Goal: Task Accomplishment & Management: Manage account settings

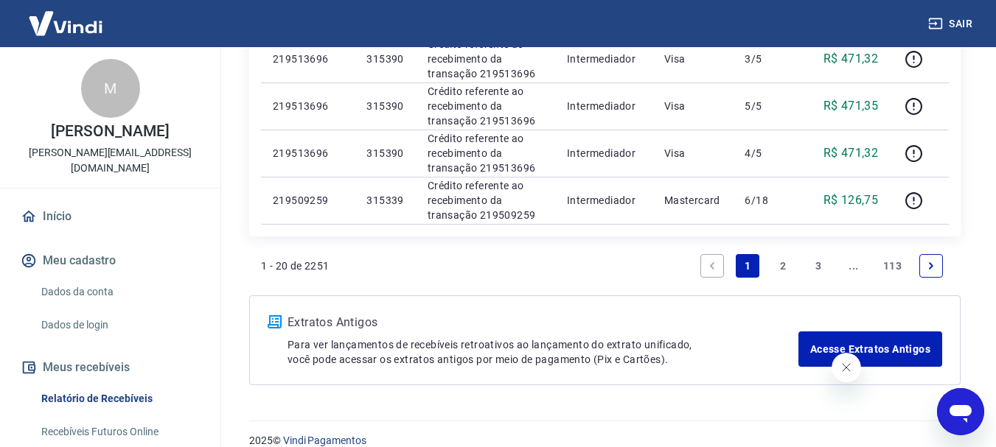
scroll to position [1229, 0]
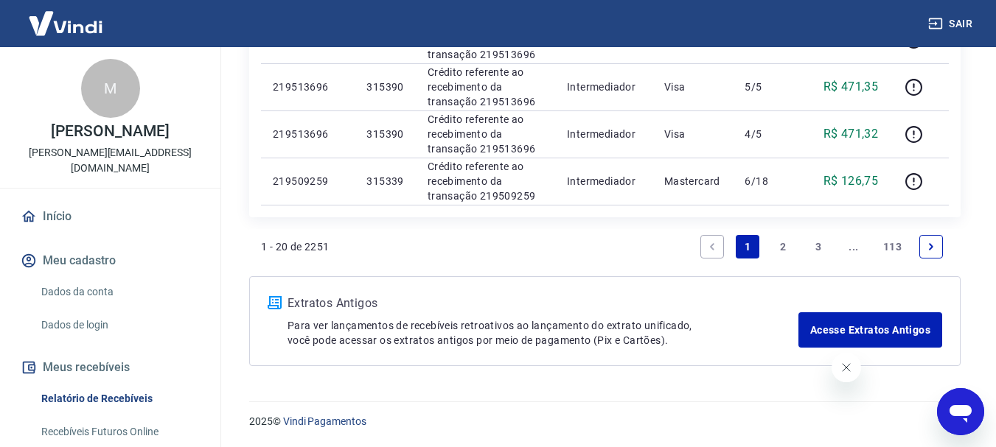
click at [820, 250] on link "3" at bounding box center [818, 247] width 24 height 24
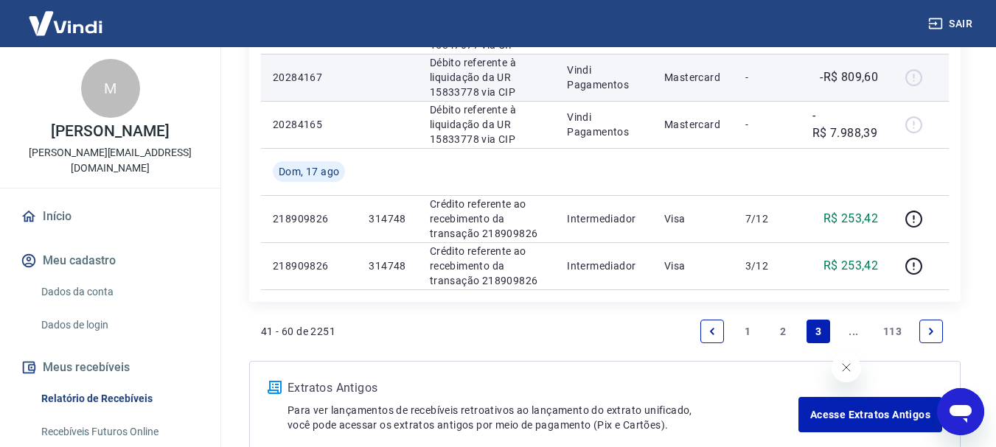
scroll to position [1106, 0]
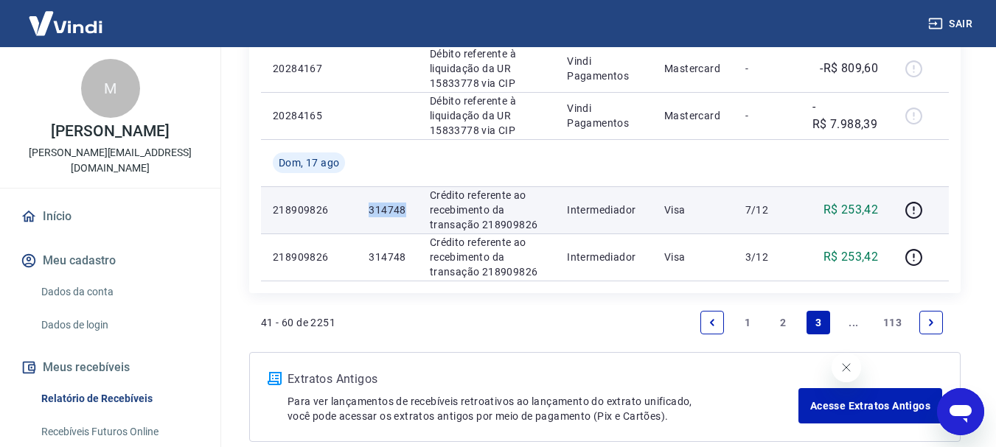
drag, startPoint x: 366, startPoint y: 211, endPoint x: 411, endPoint y: 211, distance: 45.0
click at [411, 211] on td "314748" at bounding box center [387, 209] width 60 height 47
copy p "314748"
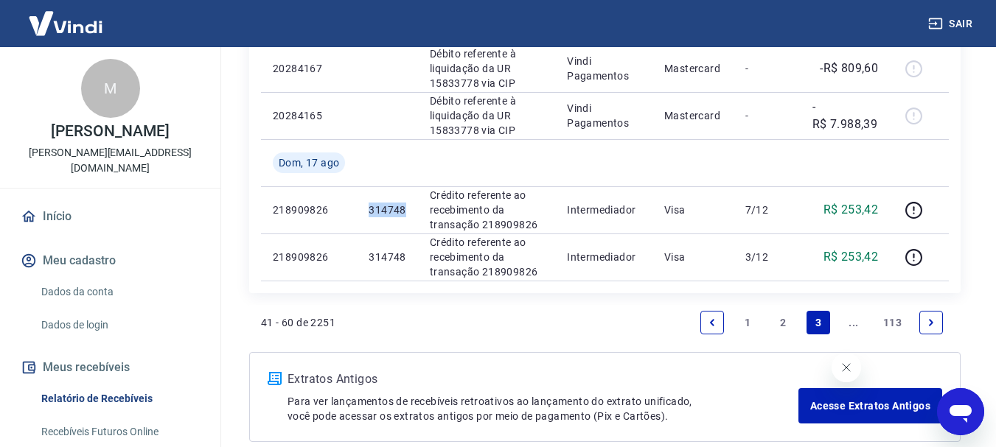
click at [853, 327] on link "..." at bounding box center [854, 323] width 24 height 24
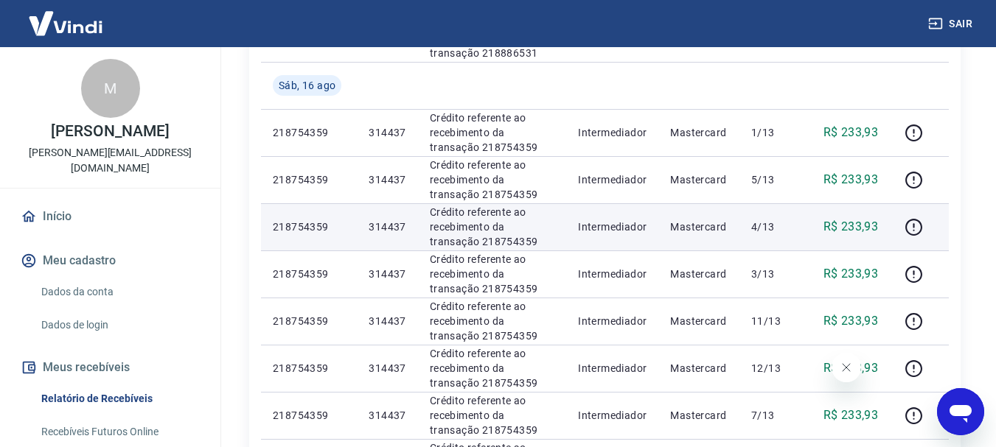
scroll to position [811, 0]
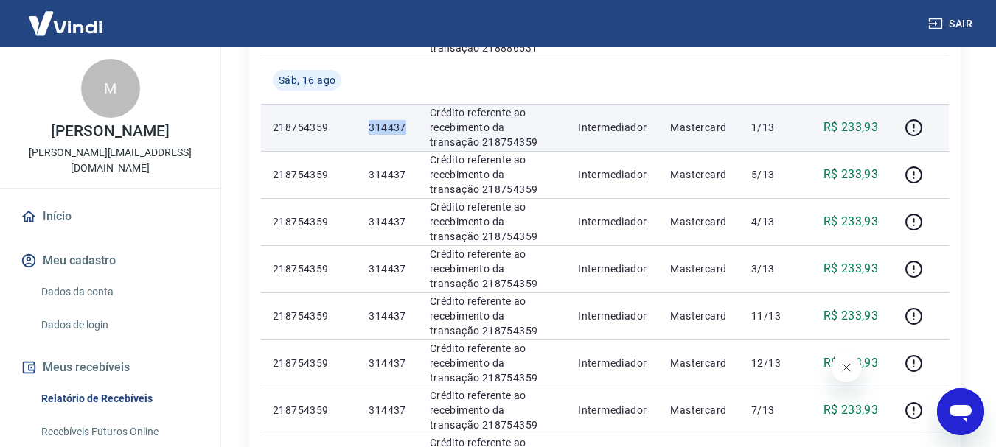
drag, startPoint x: 386, startPoint y: 125, endPoint x: 410, endPoint y: 125, distance: 23.6
click at [410, 125] on td "314437" at bounding box center [387, 127] width 60 height 47
copy p "314437"
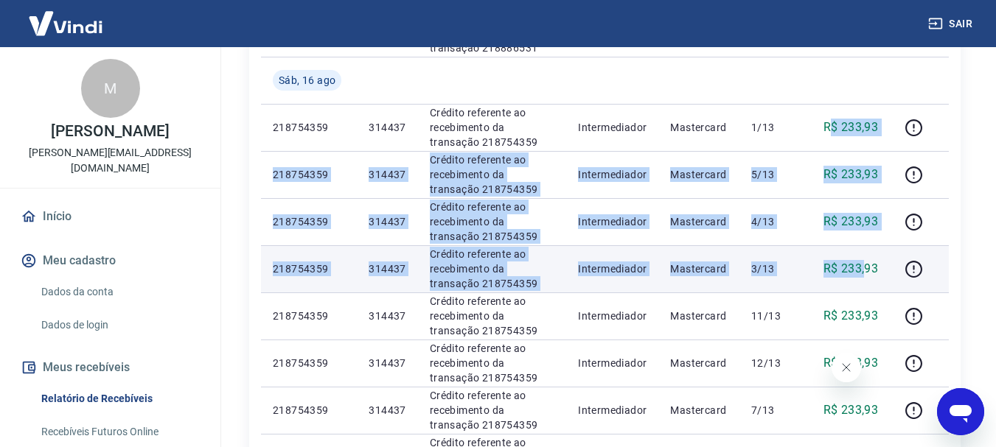
drag, startPoint x: 833, startPoint y: 122, endPoint x: 865, endPoint y: 283, distance: 163.9
click at [865, 283] on tbody "[DATE] 218909826 314748 Crédito referente ao recebimento da transação 218909826…" at bounding box center [605, 10] width 688 height 1038
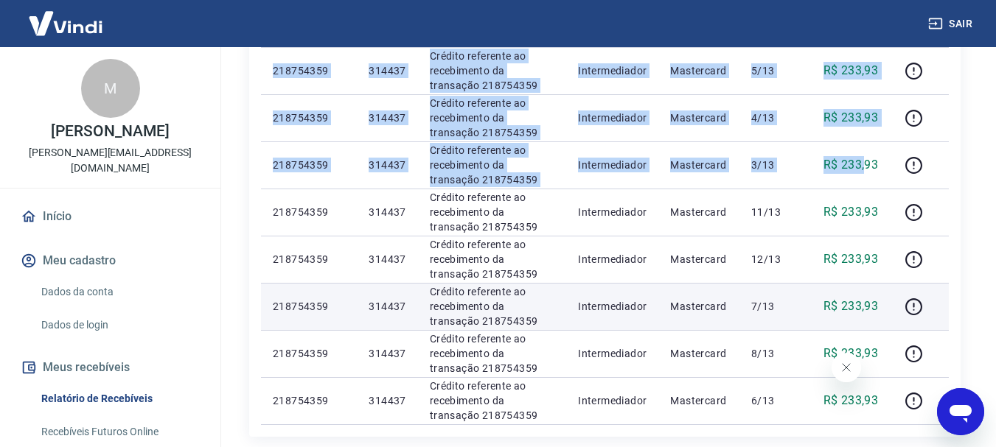
scroll to position [958, 0]
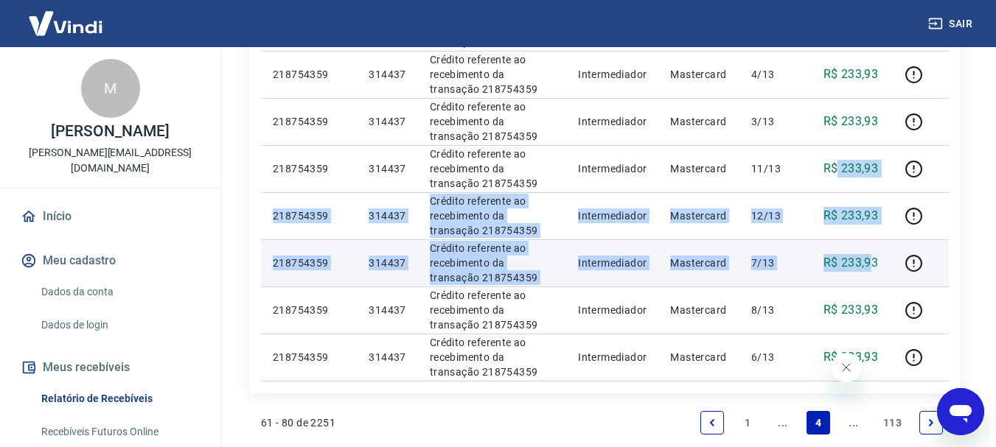
drag, startPoint x: 844, startPoint y: 166, endPoint x: 871, endPoint y: 275, distance: 112.3
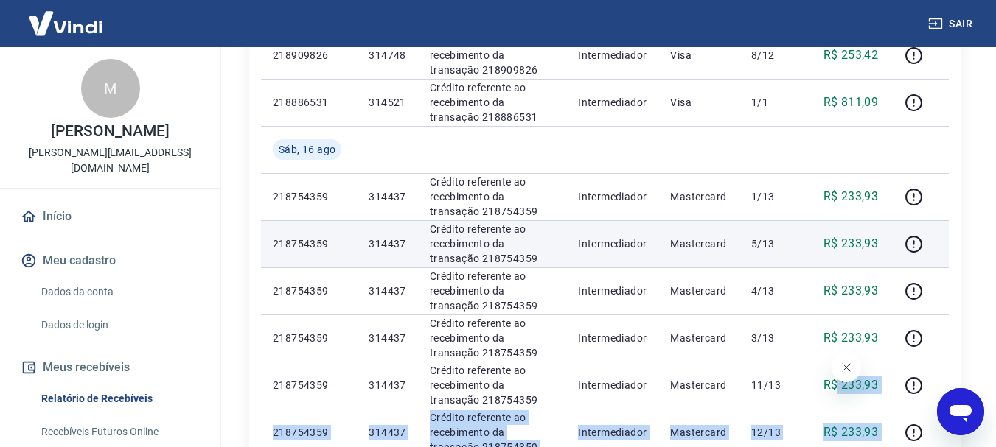
scroll to position [737, 0]
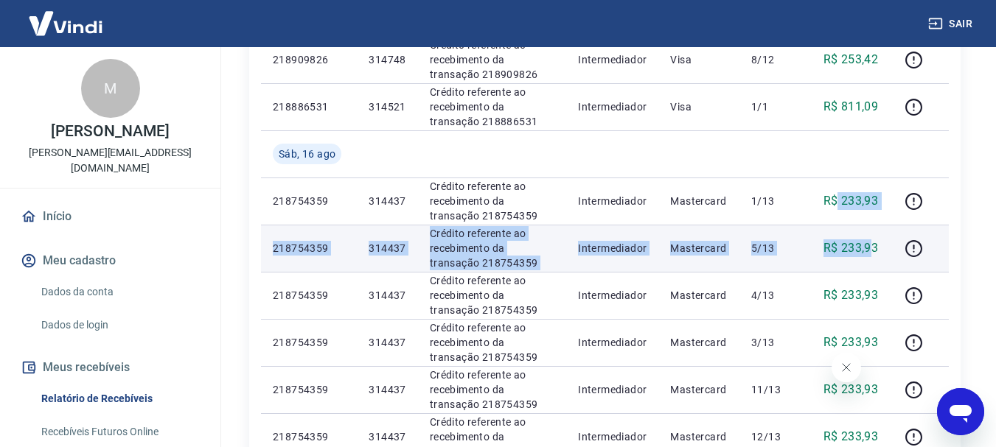
drag, startPoint x: 848, startPoint y: 200, endPoint x: 870, endPoint y: 258, distance: 62.0
click at [870, 258] on tbody "[DATE] 218909826 314748 Crédito referente ao recebimento da transação 218909826…" at bounding box center [605, 83] width 688 height 1038
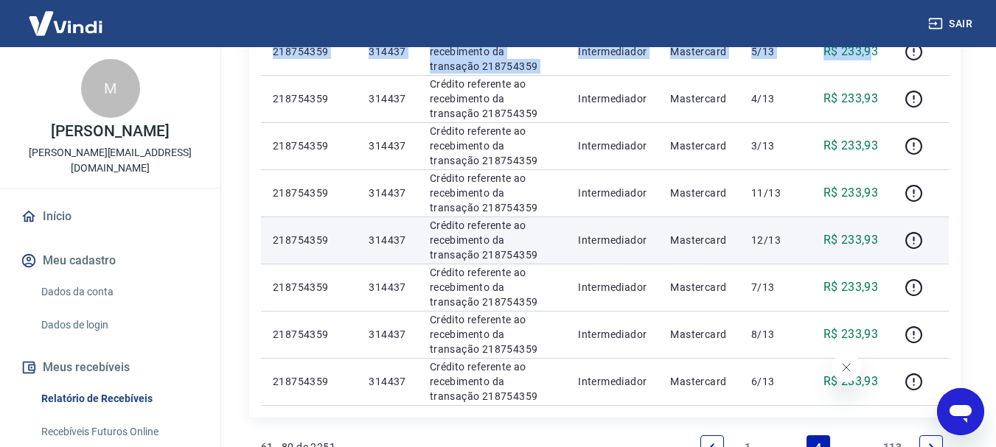
scroll to position [958, 0]
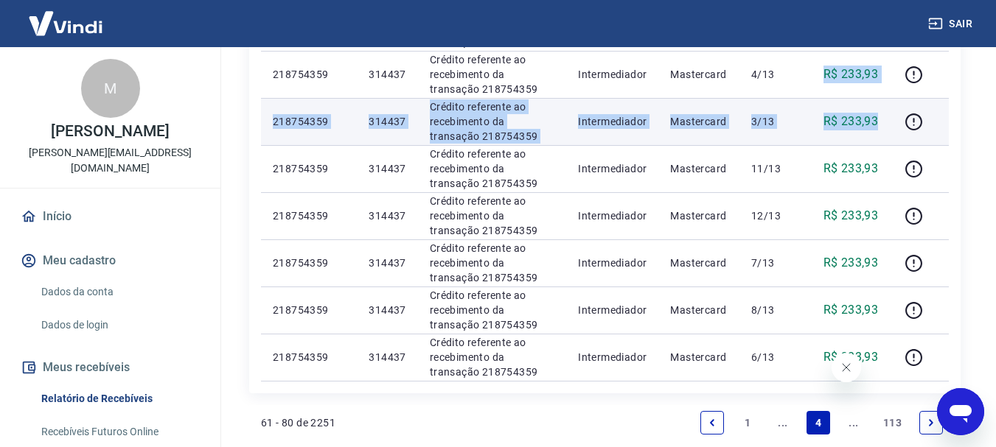
drag, startPoint x: 826, startPoint y: 71, endPoint x: 877, endPoint y: 131, distance: 79.0
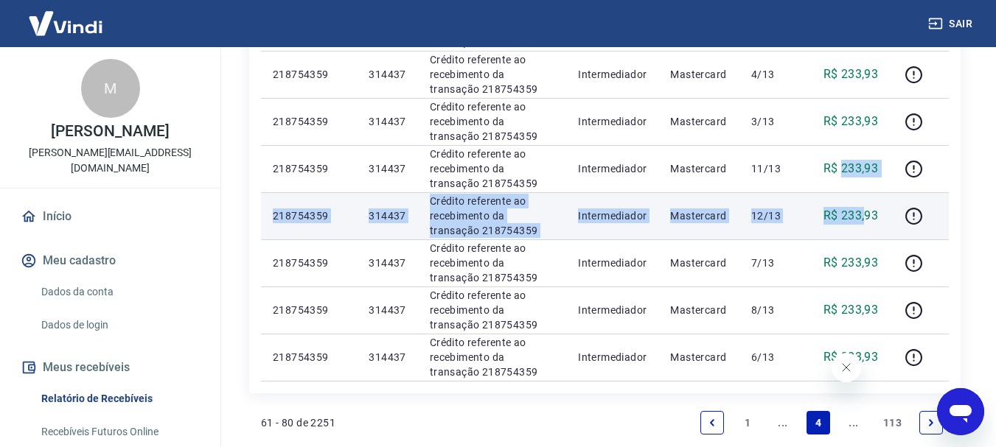
drag, startPoint x: 840, startPoint y: 164, endPoint x: 865, endPoint y: 223, distance: 63.1
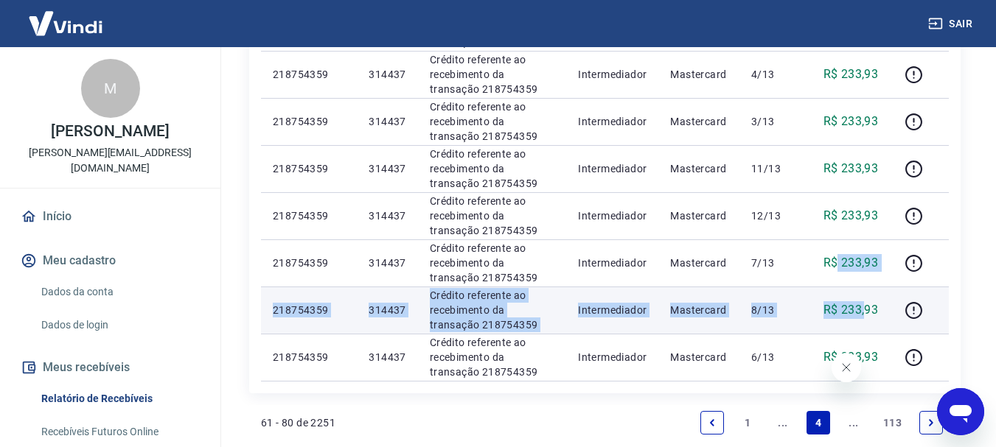
drag, startPoint x: 839, startPoint y: 260, endPoint x: 867, endPoint y: 310, distance: 57.4
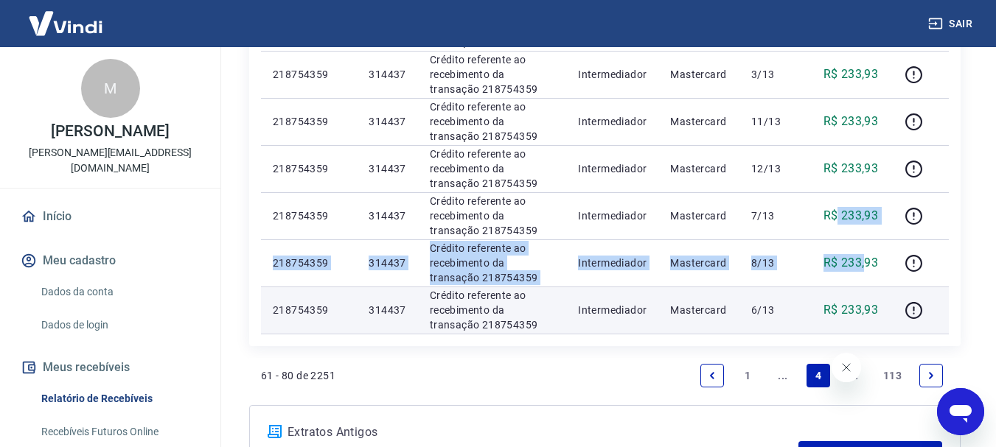
scroll to position [1032, 0]
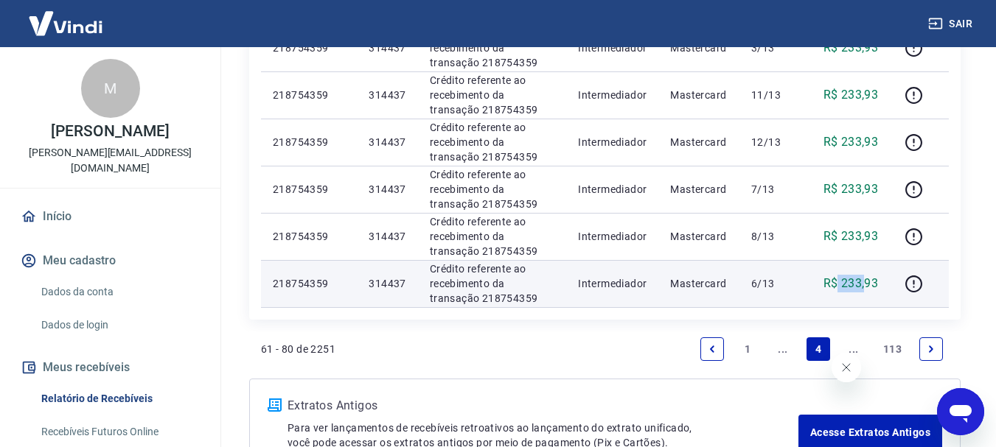
drag, startPoint x: 838, startPoint y: 281, endPoint x: 868, endPoint y: 287, distance: 30.9
click at [868, 287] on p "R$ 233,93" at bounding box center [850, 284] width 55 height 18
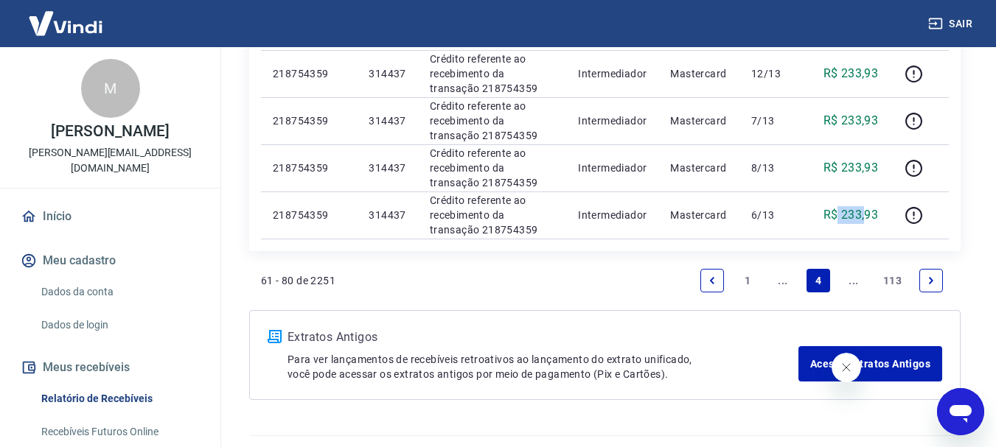
scroll to position [1106, 0]
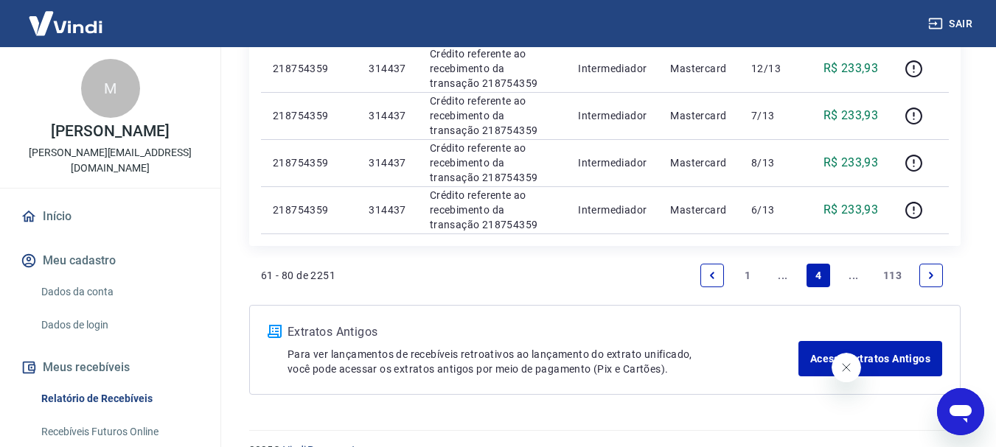
click at [846, 282] on link "..." at bounding box center [854, 276] width 24 height 24
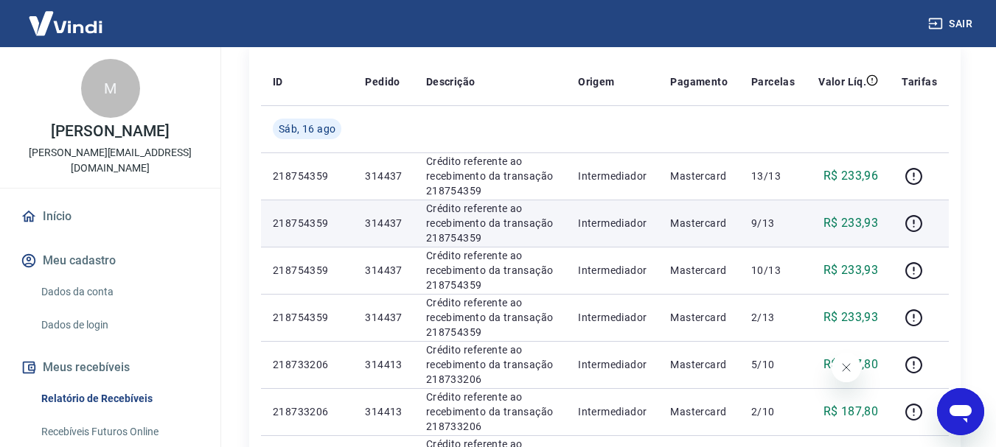
scroll to position [221, 0]
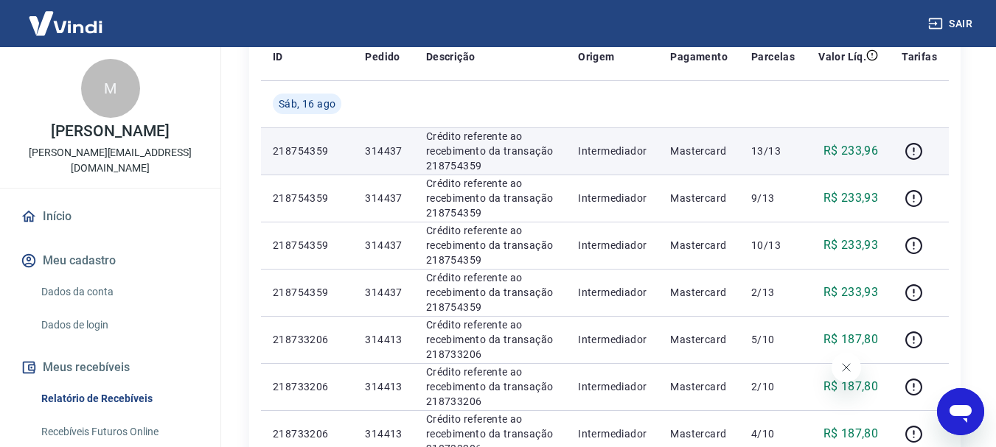
drag, startPoint x: 831, startPoint y: 150, endPoint x: 889, endPoint y: 161, distance: 59.3
click at [909, 153] on tr "218754359 314437 Crédito referente ao recebimento da transação 218754359 Interm…" at bounding box center [605, 151] width 688 height 47
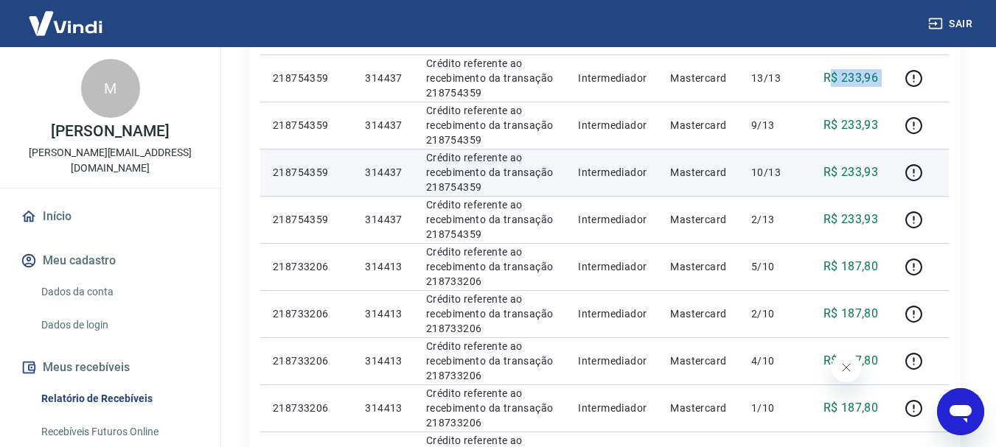
scroll to position [295, 0]
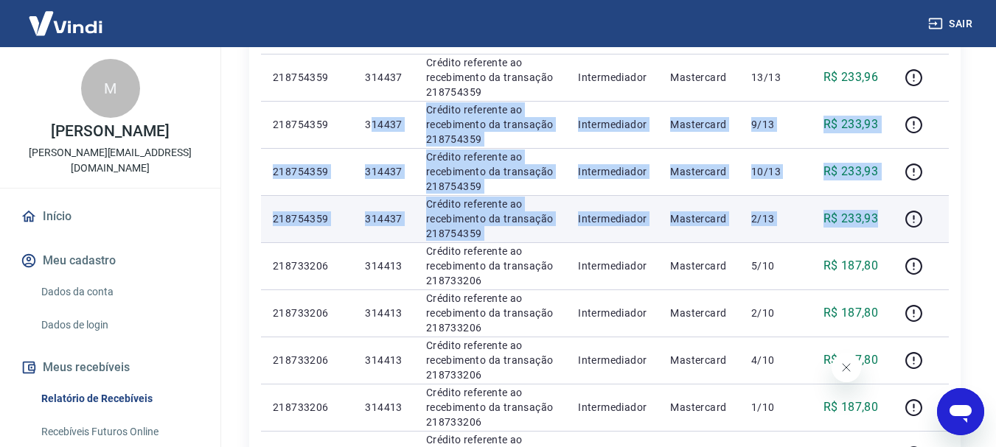
drag, startPoint x: 372, startPoint y: 123, endPoint x: 876, endPoint y: 206, distance: 511.8
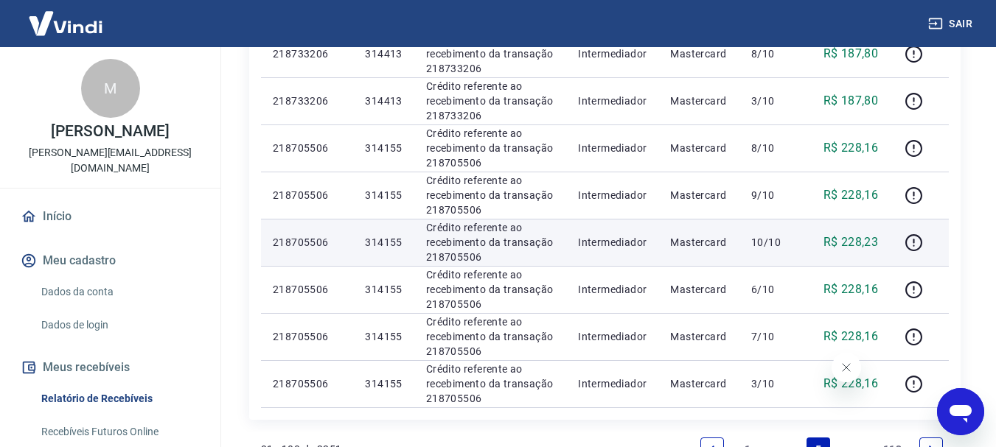
scroll to position [1032, 0]
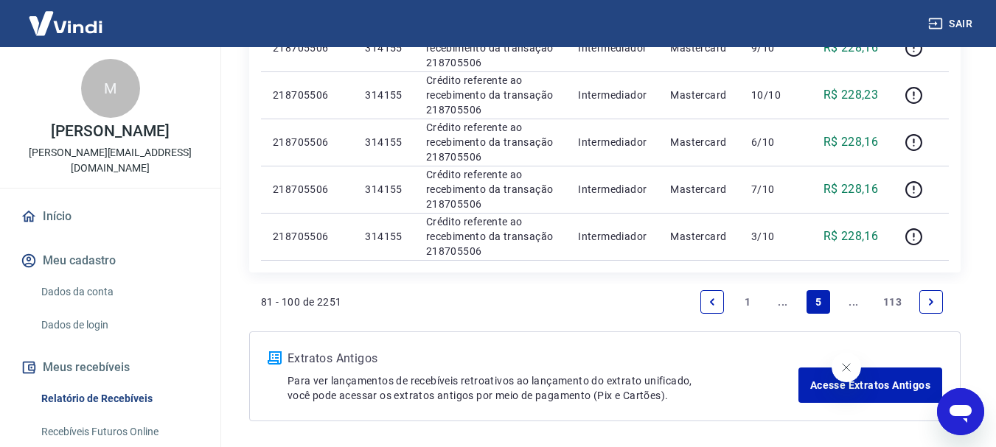
click at [858, 303] on link "..." at bounding box center [854, 302] width 24 height 24
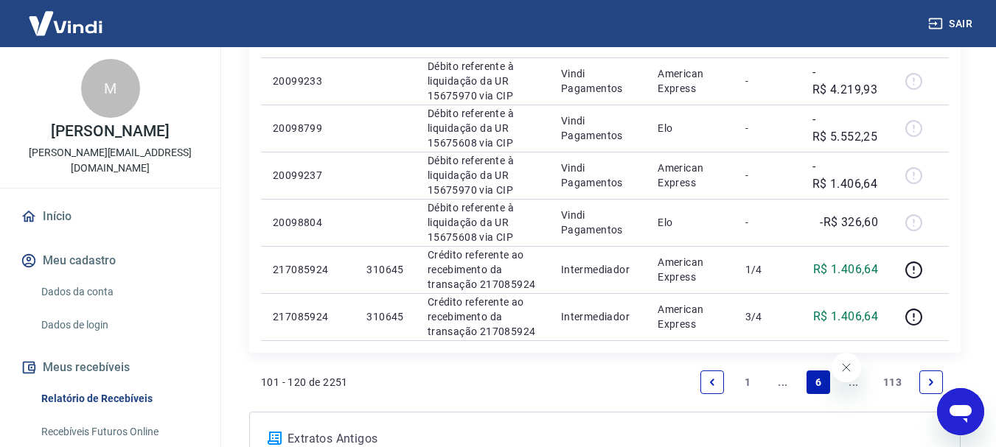
scroll to position [1134, 0]
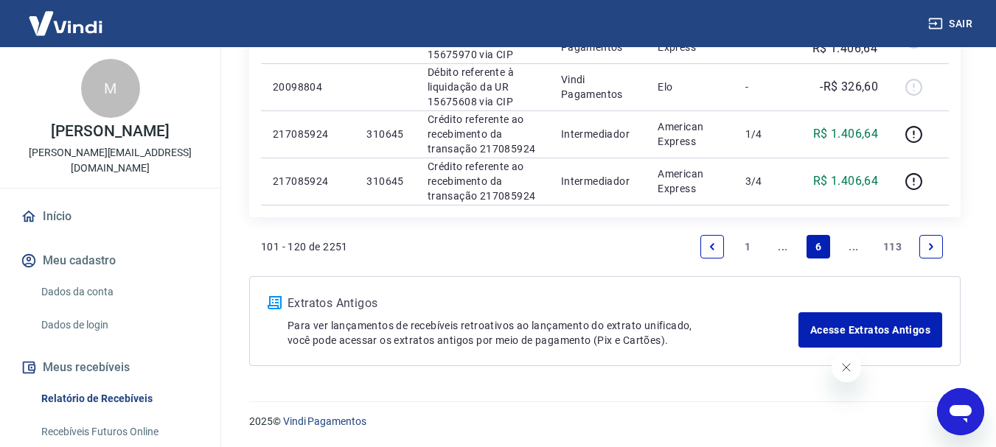
click at [785, 253] on link "..." at bounding box center [783, 247] width 24 height 24
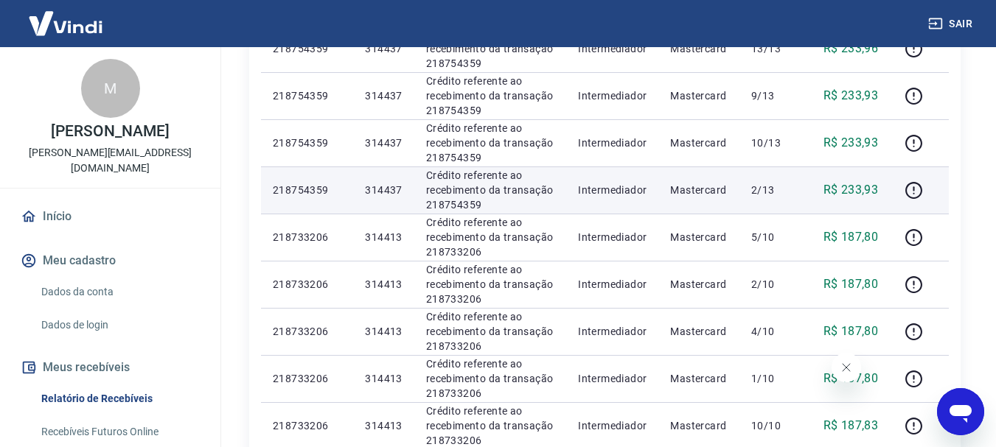
scroll to position [369, 0]
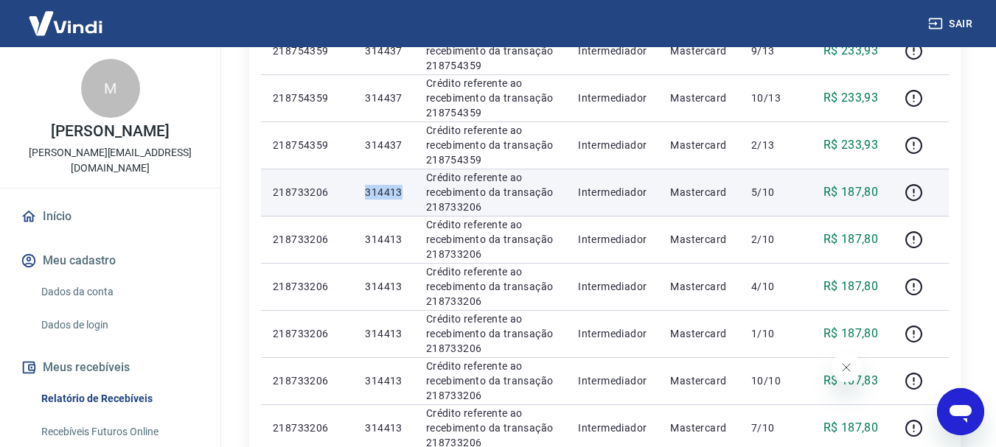
drag, startPoint x: 366, startPoint y: 189, endPoint x: 402, endPoint y: 195, distance: 35.9
click at [402, 195] on td "314413" at bounding box center [383, 192] width 60 height 47
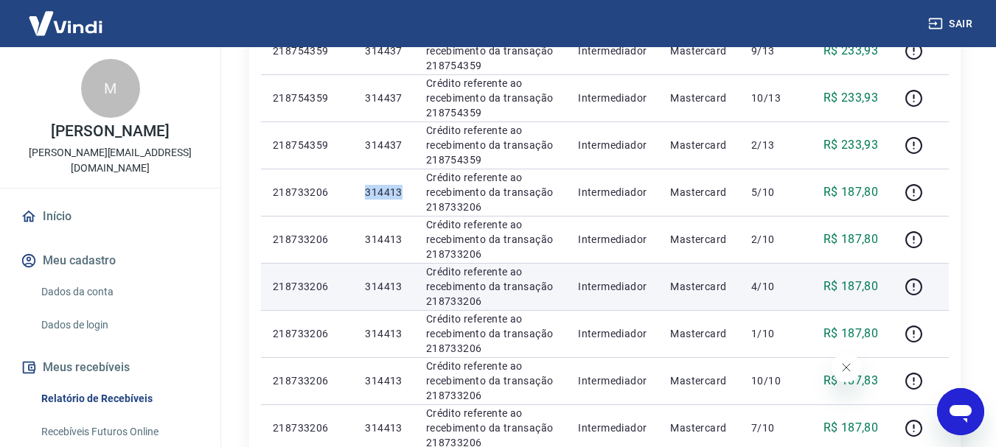
copy p "314413"
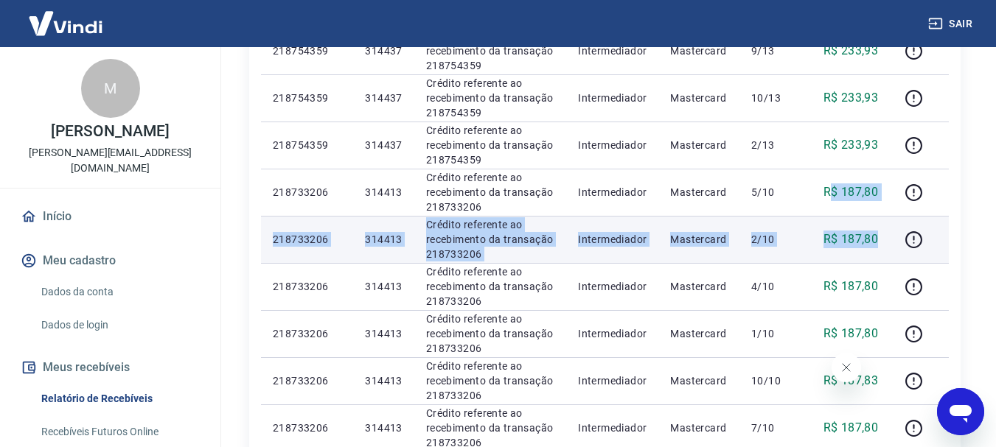
drag, startPoint x: 904, startPoint y: 212, endPoint x: 883, endPoint y: 250, distance: 43.9
click at [883, 250] on tbody "[DATE] 218754359 314437 Crédito referente ao recebimento da transação 218754359…" at bounding box center [605, 428] width 688 height 991
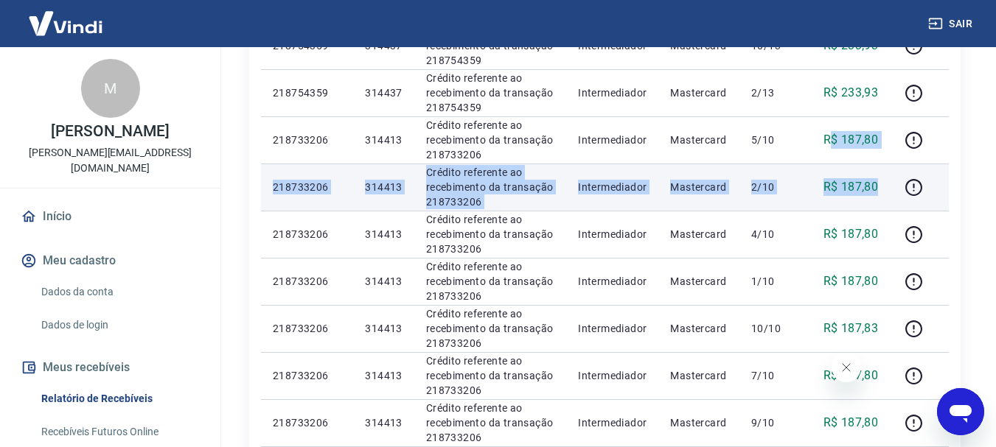
scroll to position [442, 0]
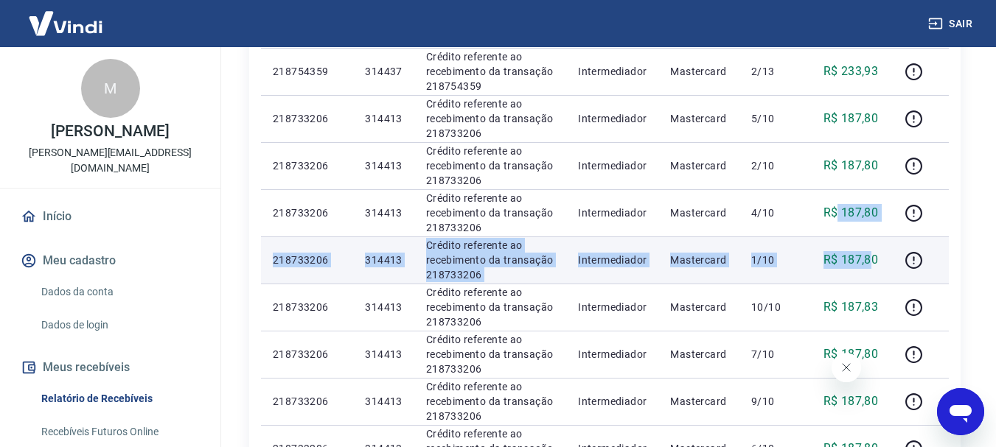
drag, startPoint x: 842, startPoint y: 210, endPoint x: 874, endPoint y: 260, distance: 59.7
click at [874, 260] on tbody "[DATE] 218754359 314437 Crédito referente ao recebimento da transação 218754359…" at bounding box center [605, 354] width 688 height 991
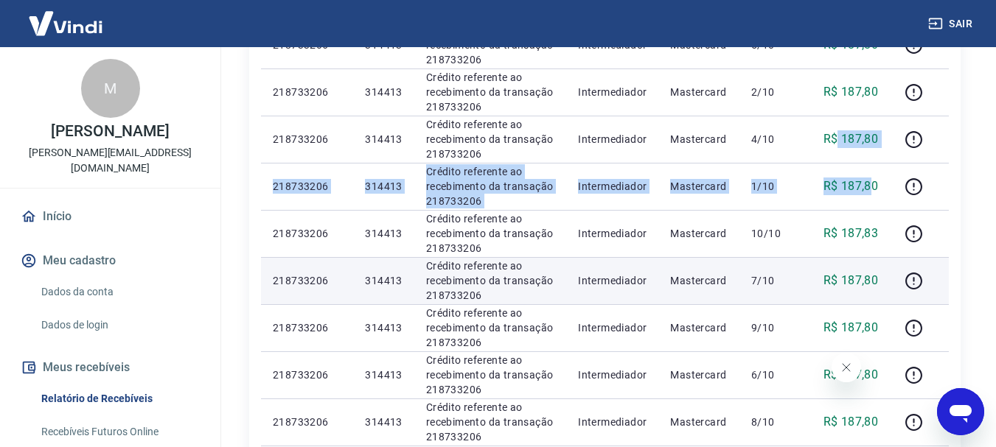
scroll to position [590, 0]
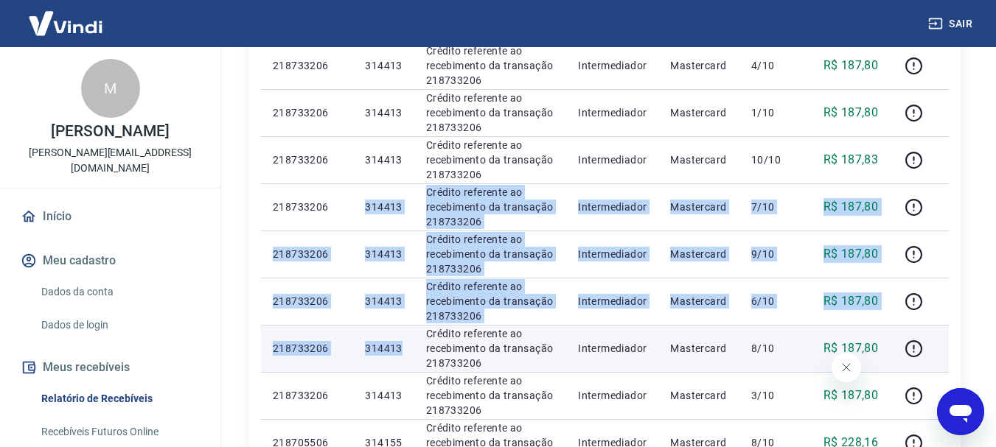
drag, startPoint x: 363, startPoint y: 203, endPoint x: 402, endPoint y: 349, distance: 150.9
click at [402, 349] on tbody "[DATE] 218754359 314437 Crédito referente ao recebimento da transação 218754359…" at bounding box center [605, 207] width 688 height 991
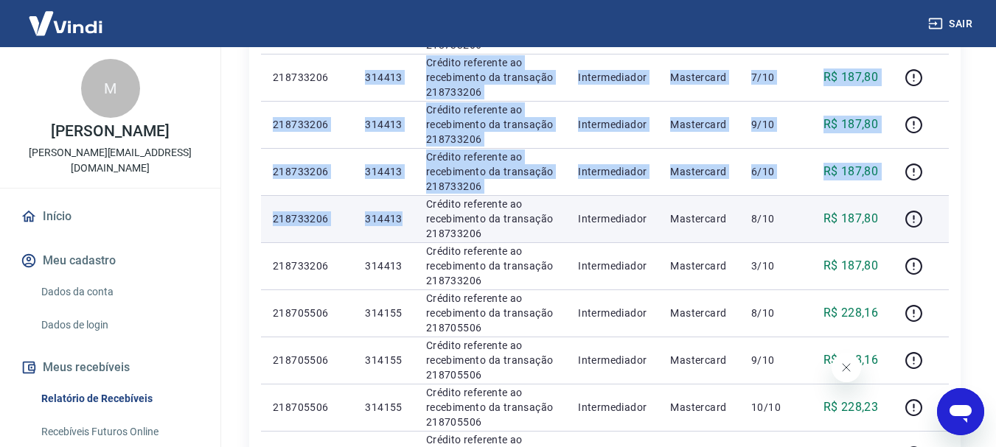
scroll to position [737, 0]
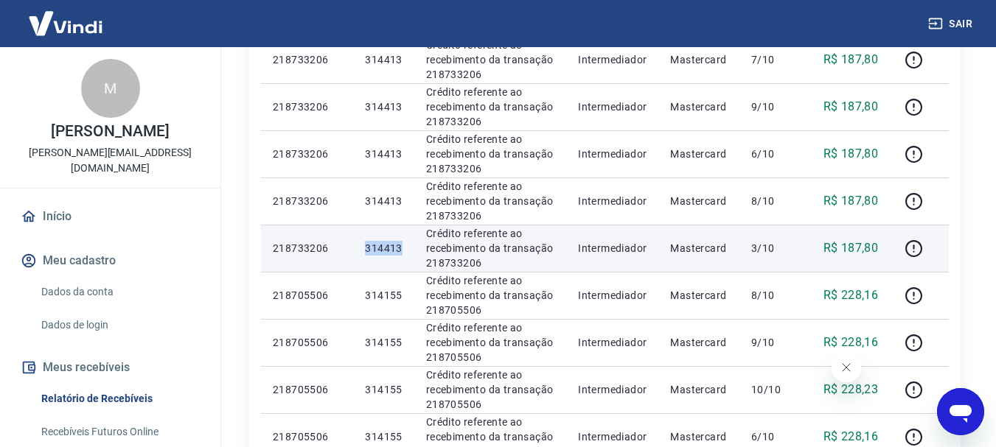
drag, startPoint x: 356, startPoint y: 254, endPoint x: 433, endPoint y: 267, distance: 78.4
click at [408, 260] on td "314413" at bounding box center [383, 248] width 60 height 47
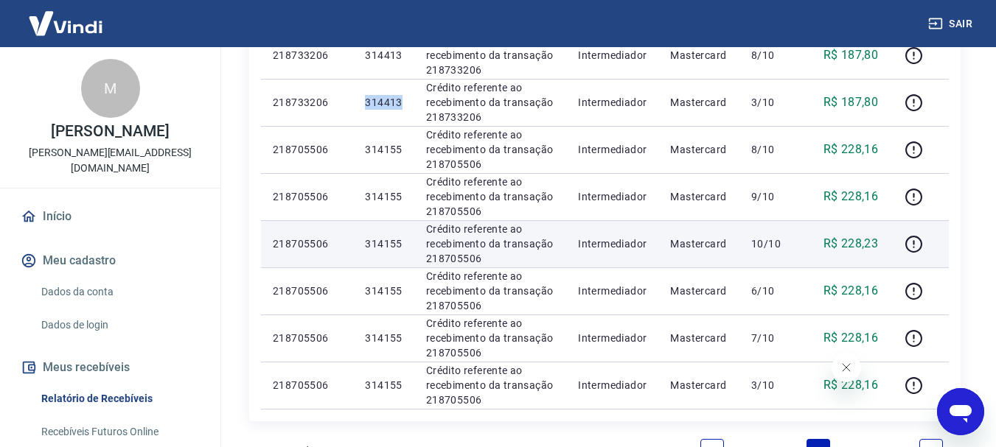
scroll to position [885, 0]
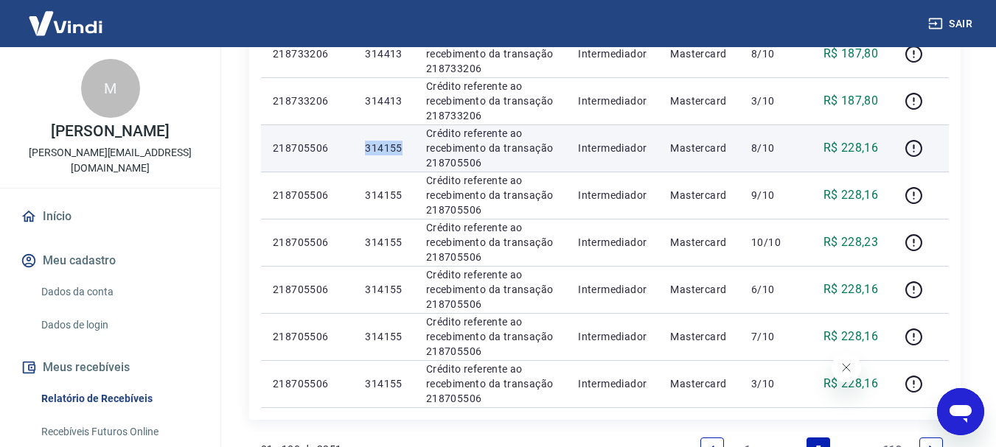
drag, startPoint x: 365, startPoint y: 144, endPoint x: 404, endPoint y: 150, distance: 39.5
click at [404, 150] on td "314155" at bounding box center [383, 148] width 60 height 47
copy p "314155"
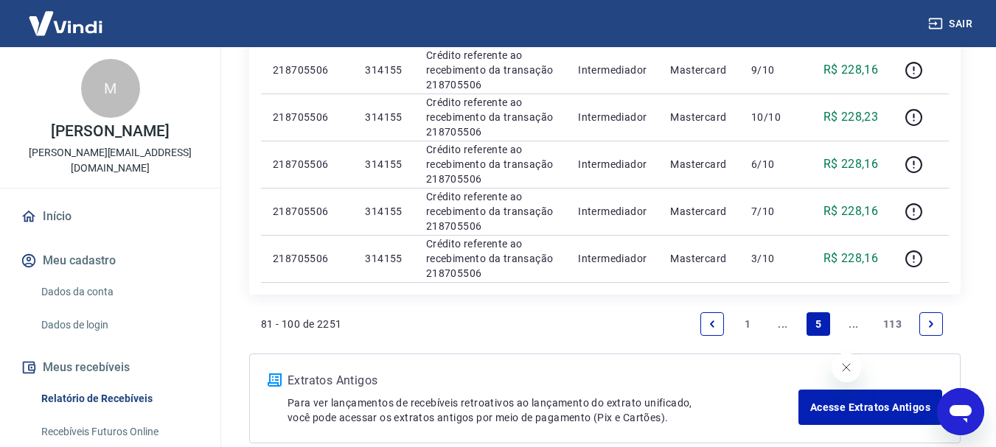
scroll to position [1032, 0]
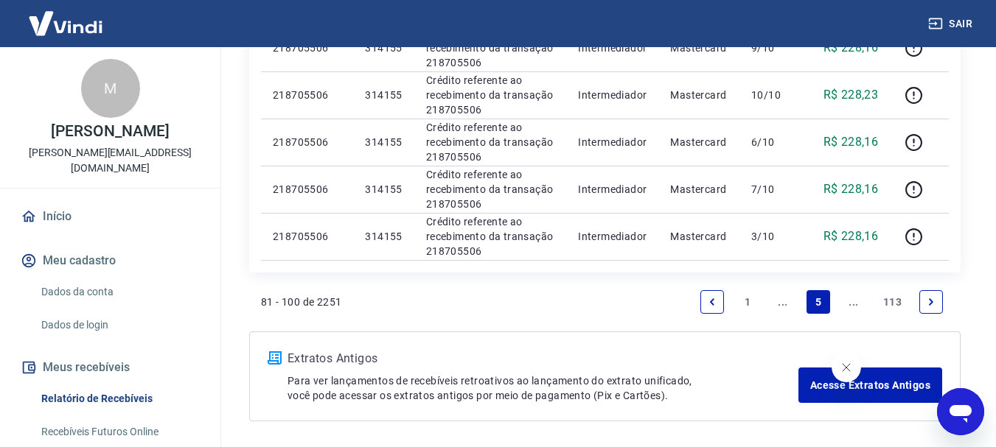
click at [856, 305] on link "..." at bounding box center [854, 302] width 24 height 24
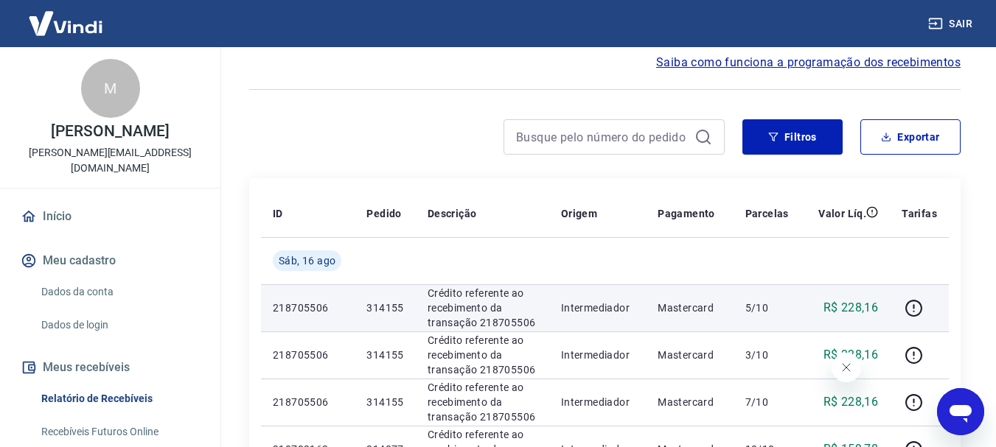
scroll to position [147, 0]
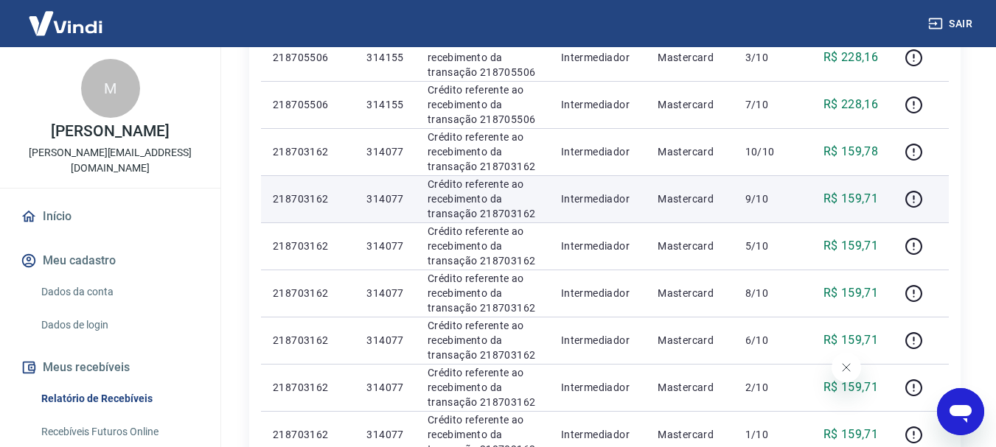
scroll to position [369, 0]
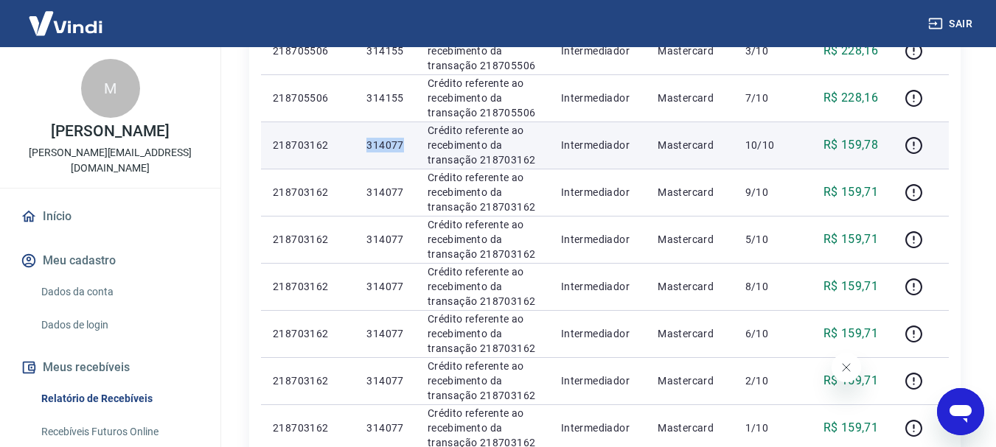
drag, startPoint x: 365, startPoint y: 143, endPoint x: 413, endPoint y: 143, distance: 47.9
click at [413, 143] on td "314077" at bounding box center [385, 145] width 60 height 47
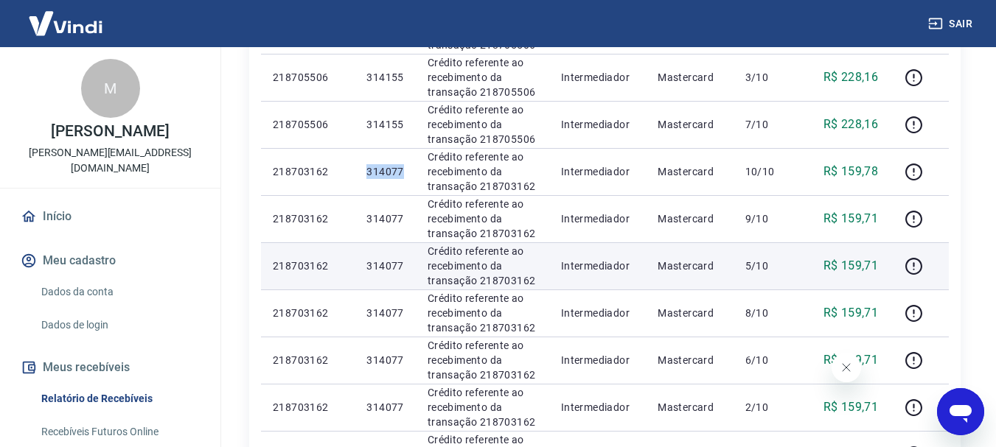
scroll to position [295, 0]
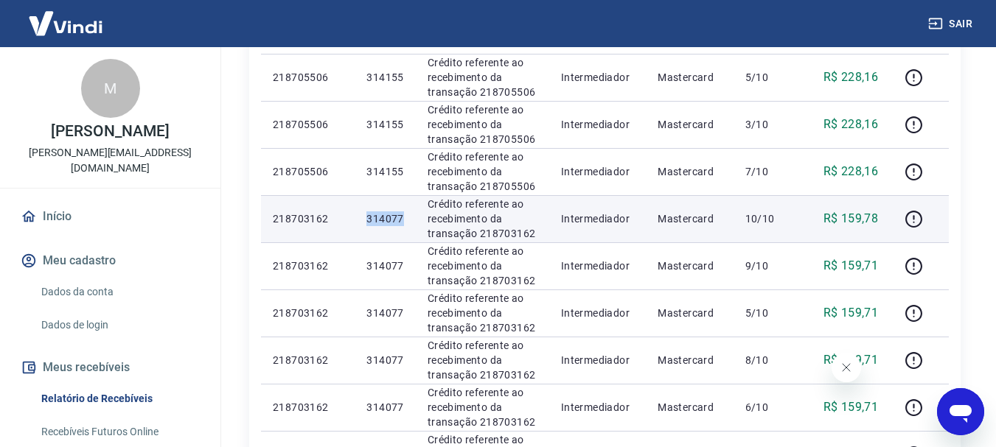
copy p "314077"
click at [380, 216] on p "314077" at bounding box center [384, 219] width 37 height 15
drag, startPoint x: 365, startPoint y: 216, endPoint x: 402, endPoint y: 217, distance: 37.6
click at [402, 217] on td "314077" at bounding box center [385, 218] width 60 height 47
copy p "314077"
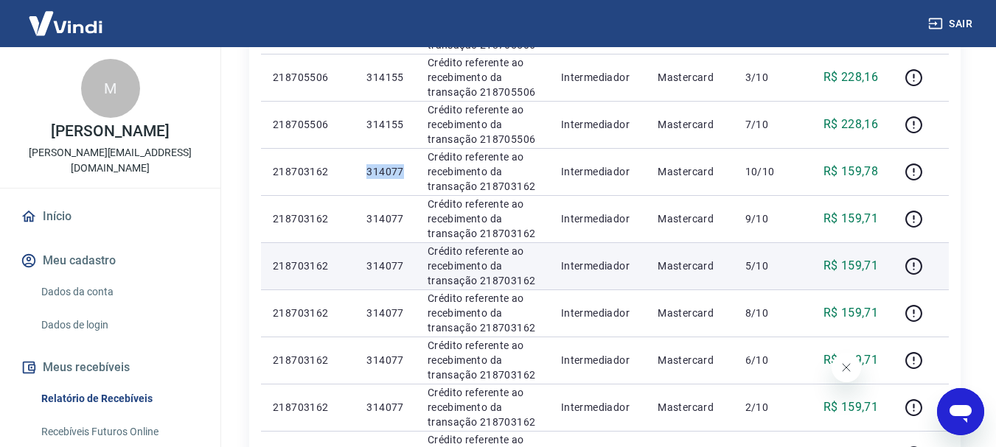
scroll to position [369, 0]
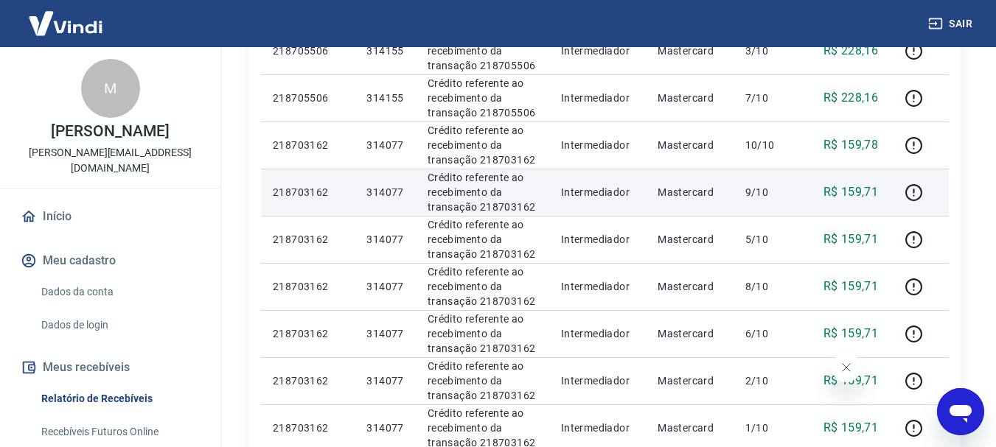
click at [416, 191] on td "Crédito referente ao recebimento da transação 218703162" at bounding box center [482, 192] width 133 height 47
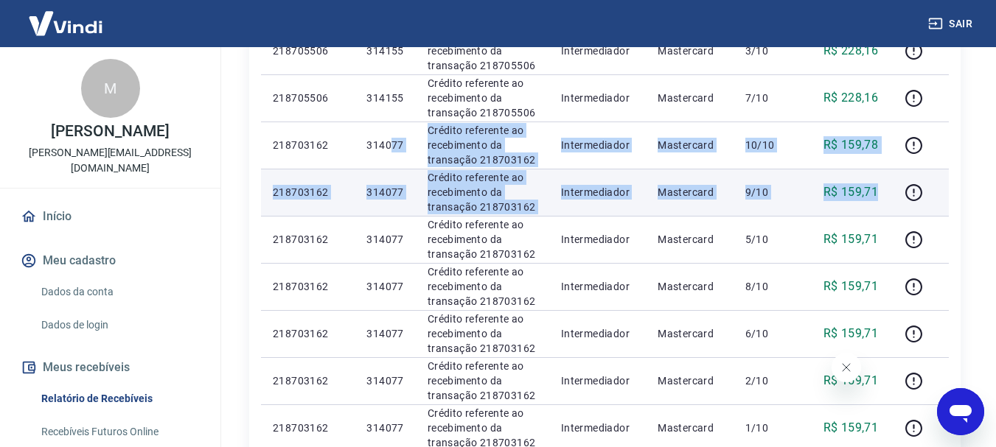
drag, startPoint x: 388, startPoint y: 158, endPoint x: 899, endPoint y: 200, distance: 512.6
click at [886, 194] on tbody "[DATE] 218705506 314155 Crédito referente ao recebimento da transação 218705506…" at bounding box center [605, 452] width 688 height 1038
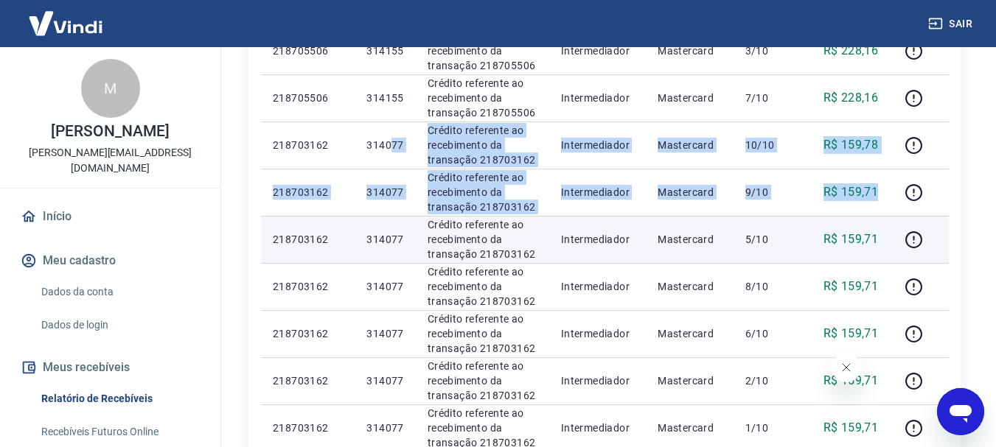
click at [827, 217] on td "R$ 159,71" at bounding box center [845, 239] width 89 height 47
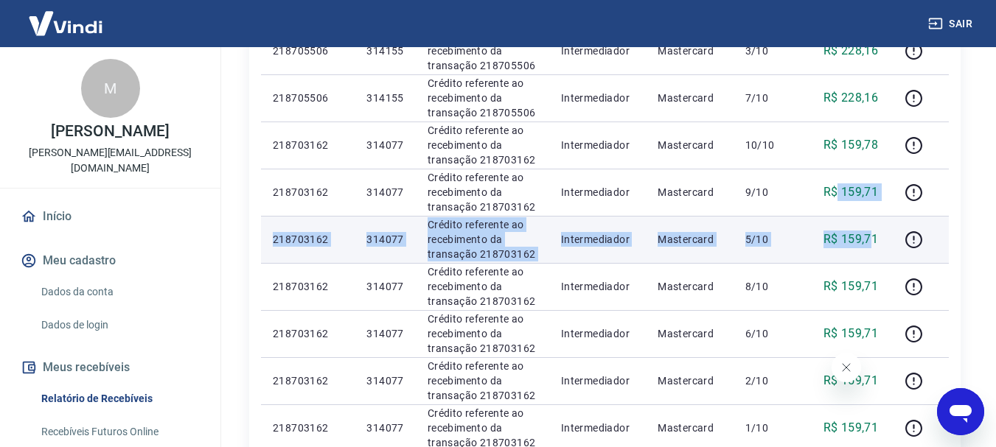
drag, startPoint x: 837, startPoint y: 189, endPoint x: 874, endPoint y: 249, distance: 70.2
click at [874, 249] on tbody "[DATE] 218705506 314155 Crédito referente ao recebimento da transação 218705506…" at bounding box center [605, 452] width 688 height 1038
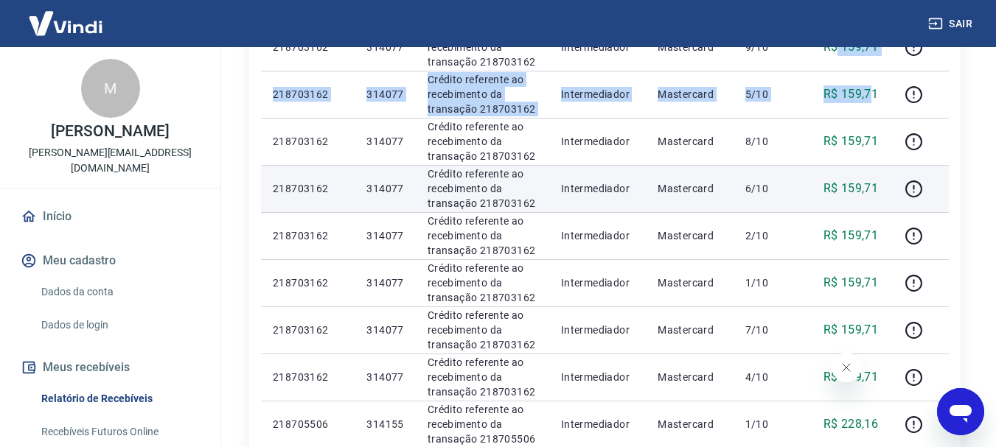
scroll to position [516, 0]
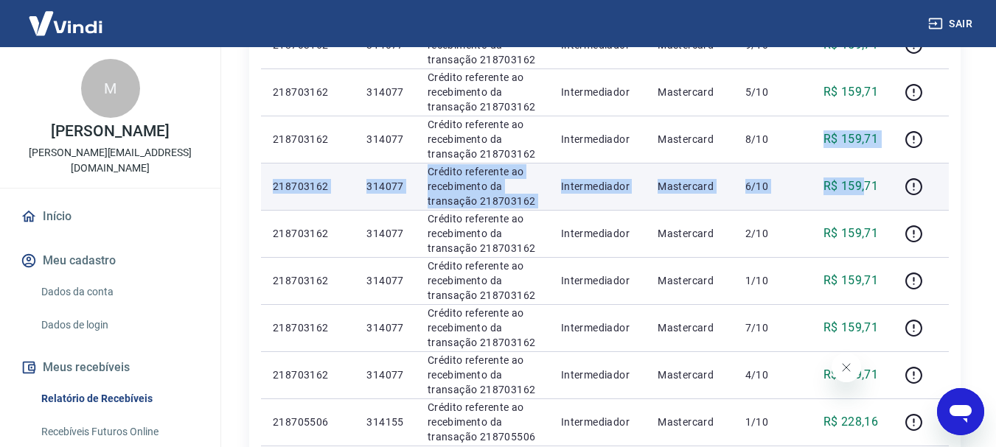
drag, startPoint x: 853, startPoint y: 139, endPoint x: 867, endPoint y: 175, distance: 39.4
click at [867, 175] on tbody "[DATE] 218705506 314155 Crédito referente ao recebimento da transação 218705506…" at bounding box center [605, 304] width 688 height 1038
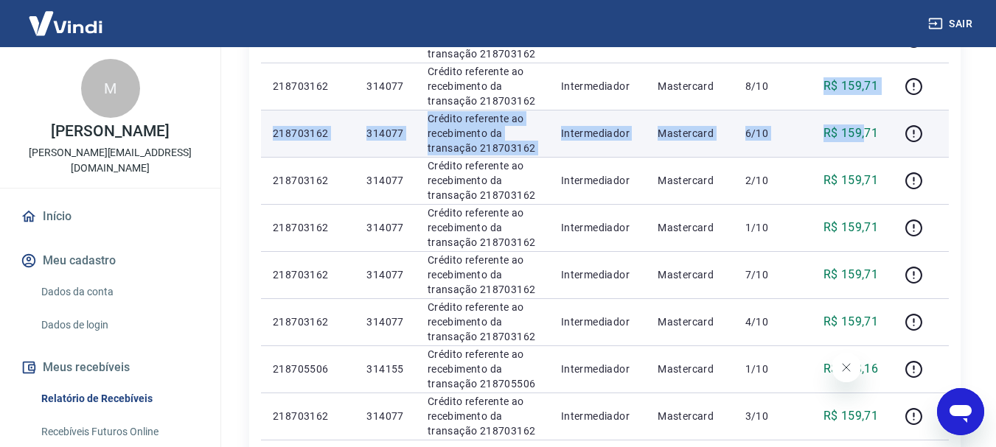
scroll to position [590, 0]
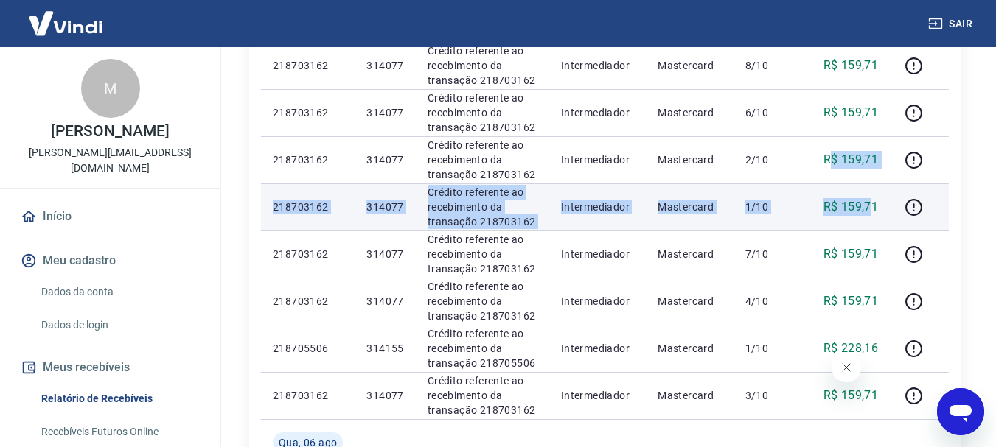
drag, startPoint x: 836, startPoint y: 155, endPoint x: 873, endPoint y: 205, distance: 62.2
click at [873, 204] on tbody "[DATE] 218705506 314155 Crédito referente ao recebimento da transação 218705506…" at bounding box center [605, 231] width 688 height 1038
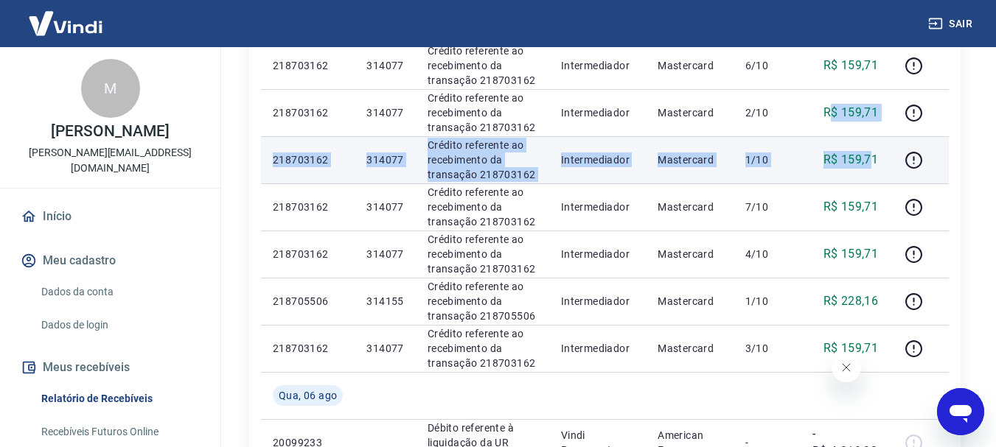
scroll to position [663, 0]
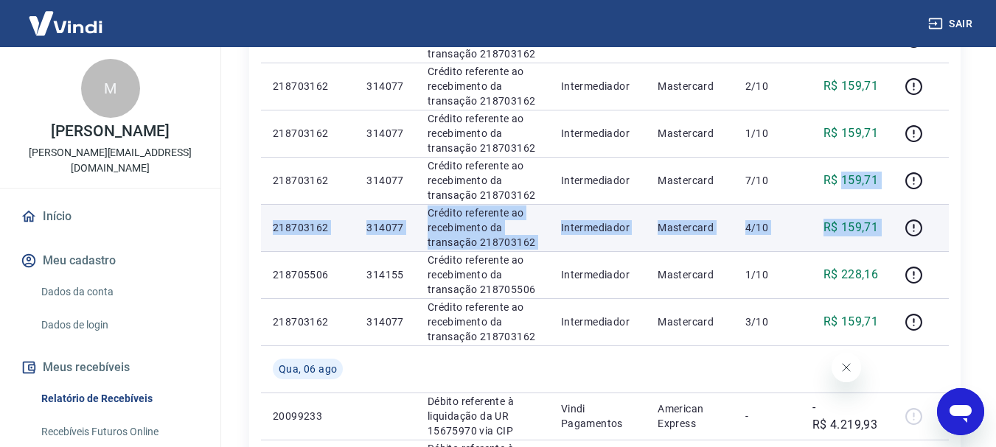
drag, startPoint x: 858, startPoint y: 185, endPoint x: 896, endPoint y: 231, distance: 60.2
click at [896, 231] on tbody "[DATE] 218705506 314155 Crédito referente ao recebimento da transação 218705506…" at bounding box center [605, 157] width 688 height 1038
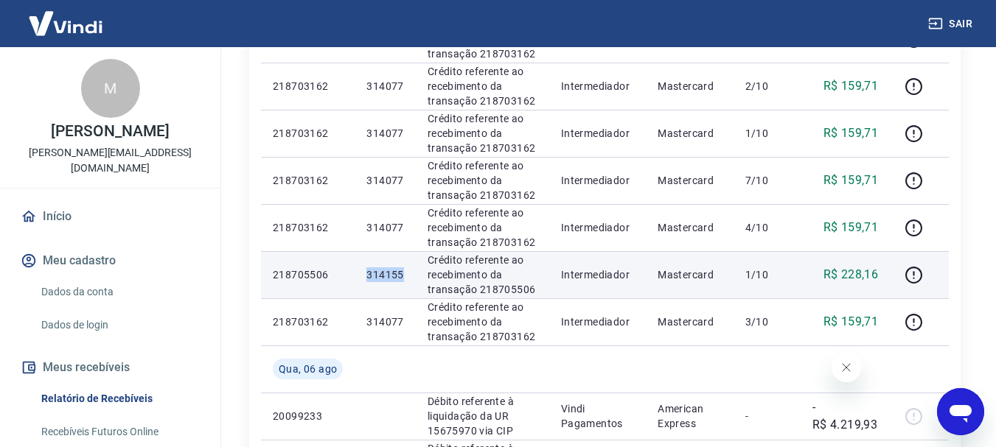
drag, startPoint x: 366, startPoint y: 271, endPoint x: 402, endPoint y: 275, distance: 36.4
click at [402, 275] on td "314155" at bounding box center [385, 274] width 60 height 47
copy p "314155"
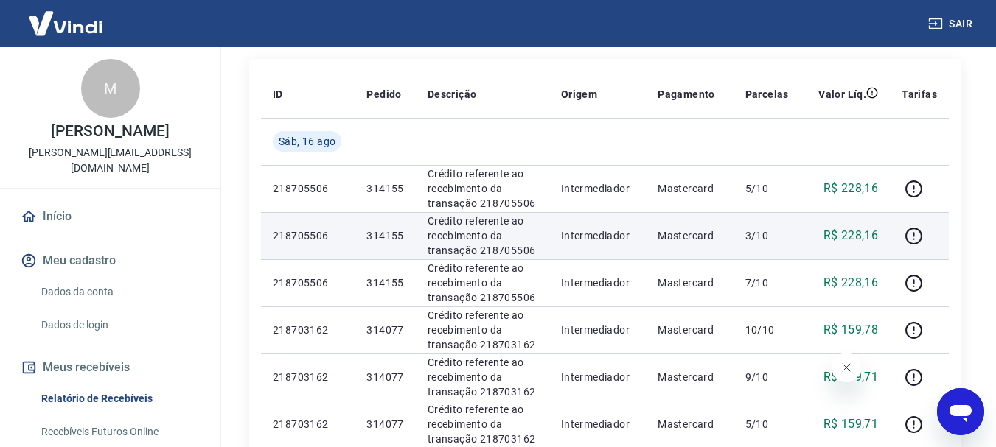
scroll to position [147, 0]
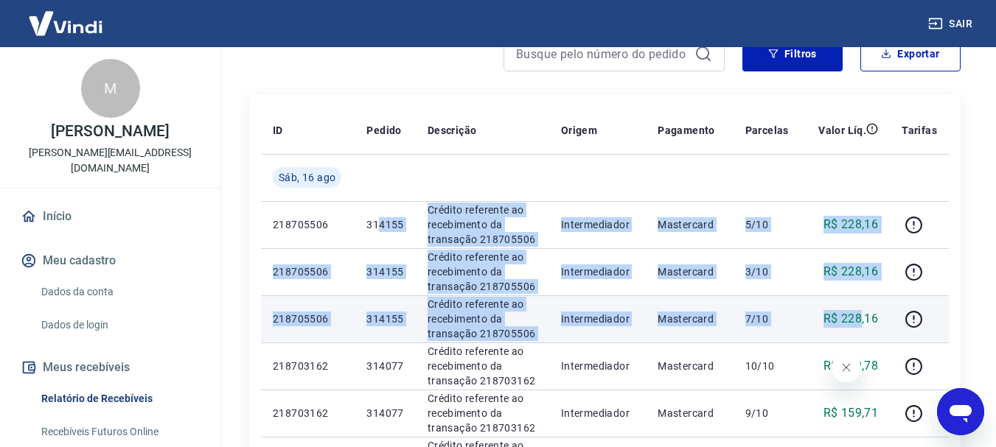
drag, startPoint x: 376, startPoint y: 228, endPoint x: 861, endPoint y: 318, distance: 493.3
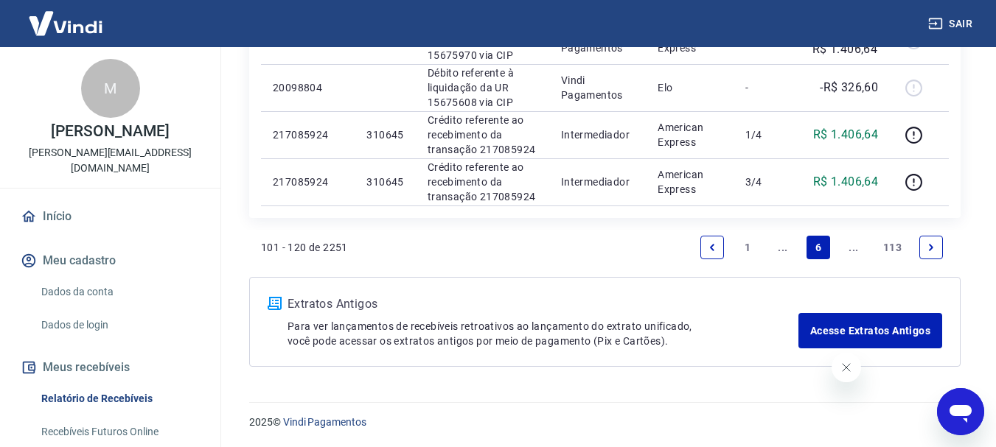
scroll to position [1134, 0]
click at [788, 245] on link "..." at bounding box center [783, 247] width 24 height 24
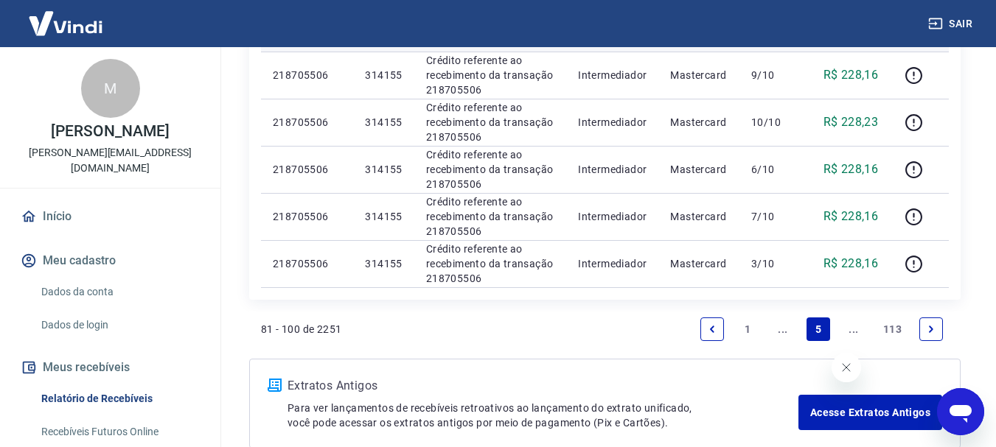
scroll to position [1032, 0]
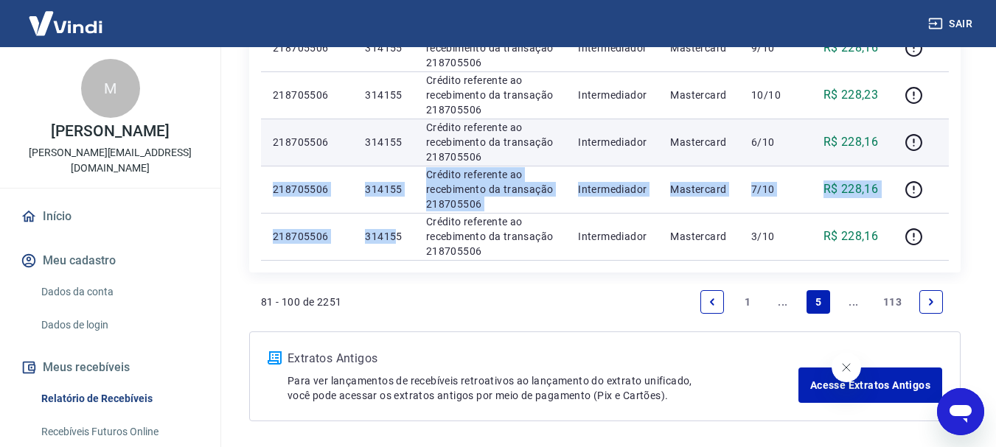
drag, startPoint x: 394, startPoint y: 237, endPoint x: 876, endPoint y: 125, distance: 495.7
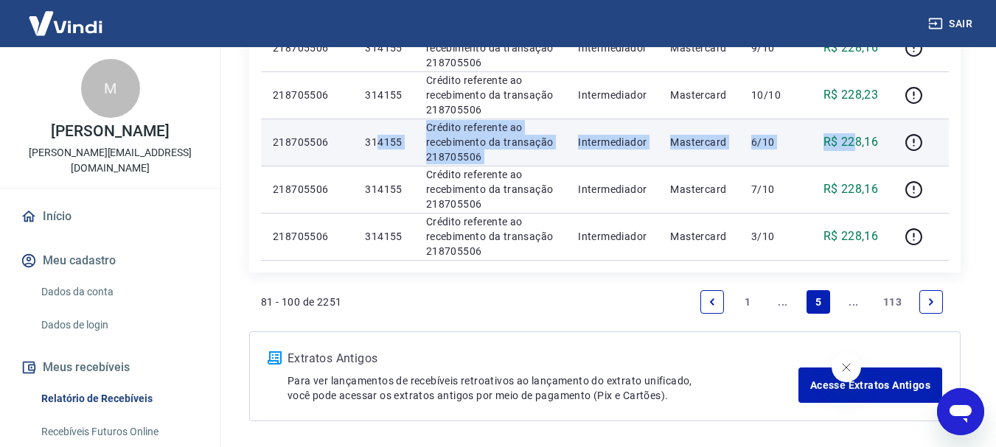
drag, startPoint x: 381, startPoint y: 133, endPoint x: 855, endPoint y: 150, distance: 474.3
click at [855, 150] on tr "218705506 314155 Crédito referente ao recebimento da transação 218705506 Interm…" at bounding box center [605, 142] width 688 height 47
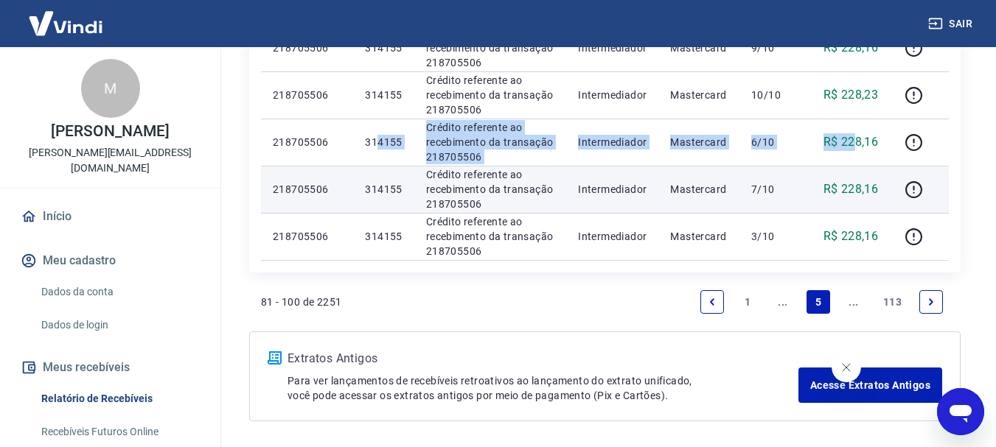
scroll to position [885, 0]
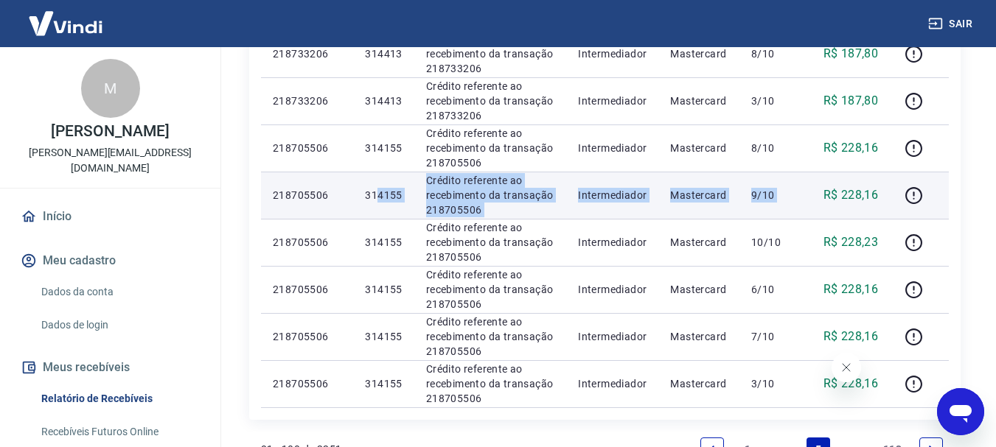
drag, startPoint x: 377, startPoint y: 192, endPoint x: 812, endPoint y: 180, distance: 434.3
click at [812, 183] on tr "218705506 314155 Crédito referente ao recebimento da transação 218705506 Interm…" at bounding box center [605, 195] width 688 height 47
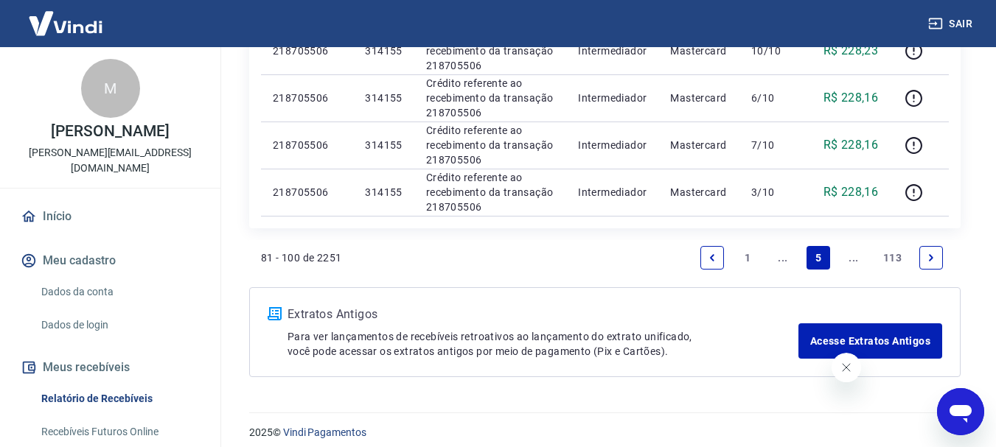
scroll to position [1087, 0]
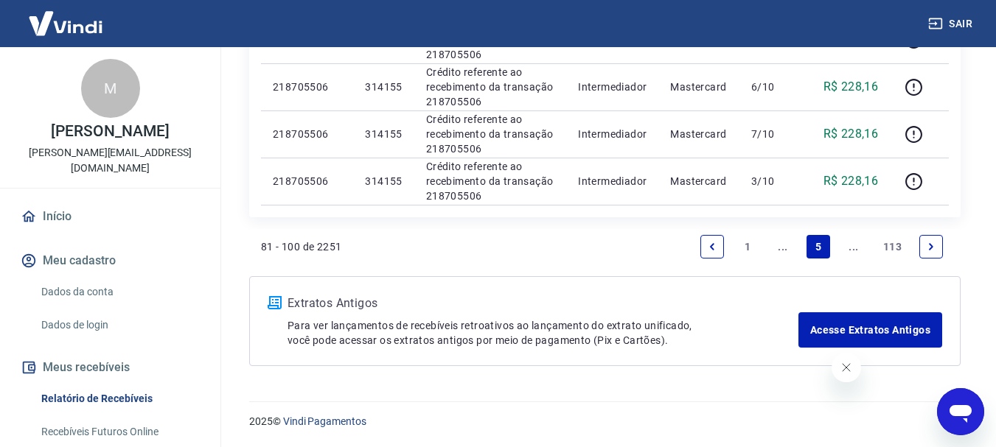
click at [777, 248] on link "..." at bounding box center [783, 247] width 24 height 24
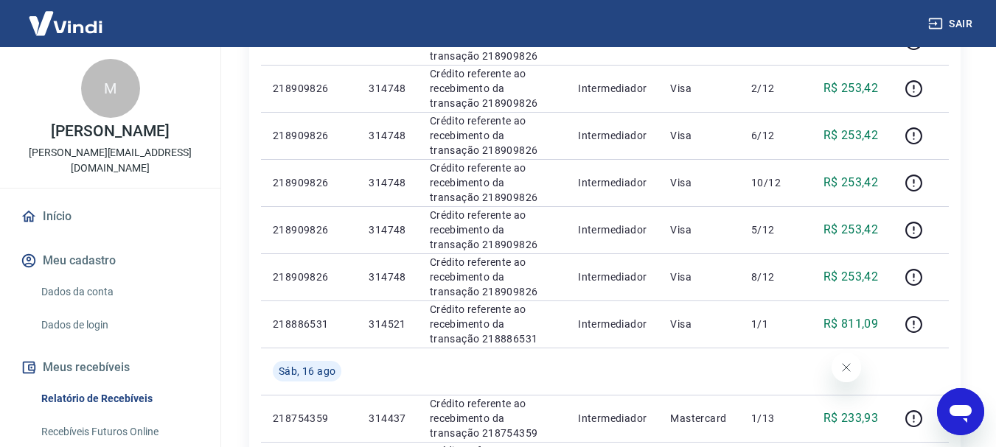
scroll to position [590, 0]
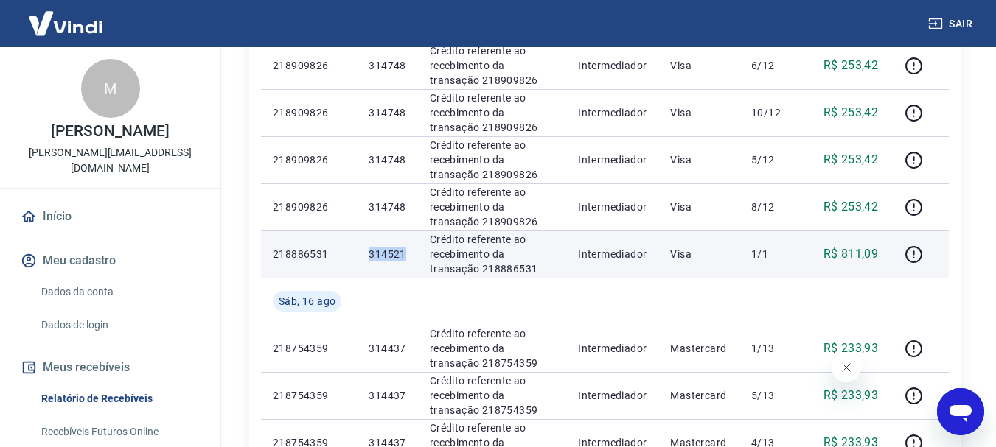
drag, startPoint x: 371, startPoint y: 257, endPoint x: 410, endPoint y: 259, distance: 39.1
click at [410, 259] on td "314521" at bounding box center [387, 254] width 60 height 47
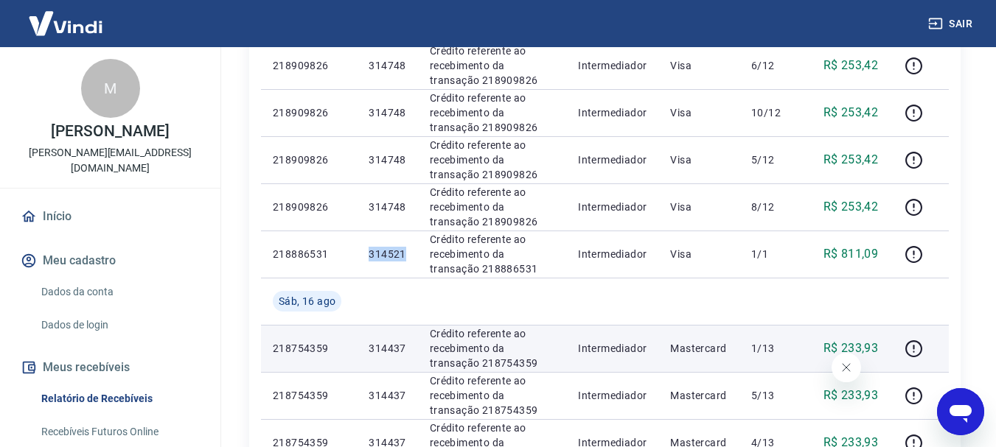
copy p "314521"
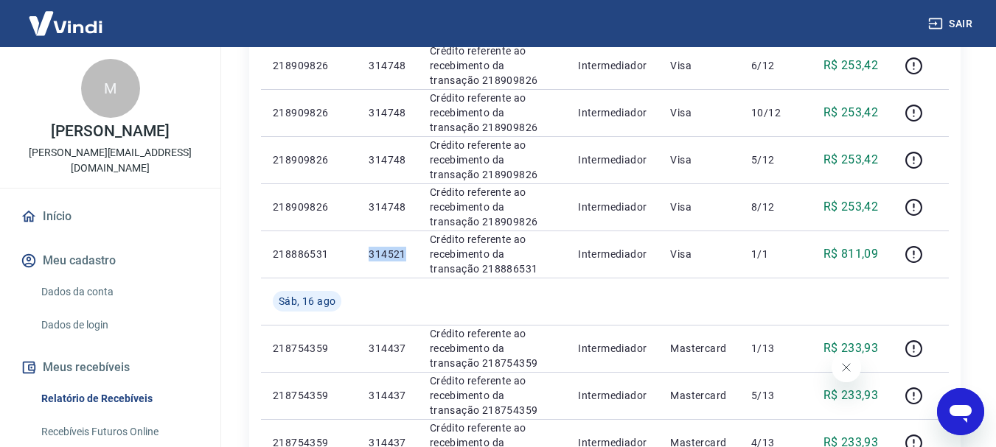
click at [969, 18] on button "Sair" at bounding box center [951, 23] width 53 height 27
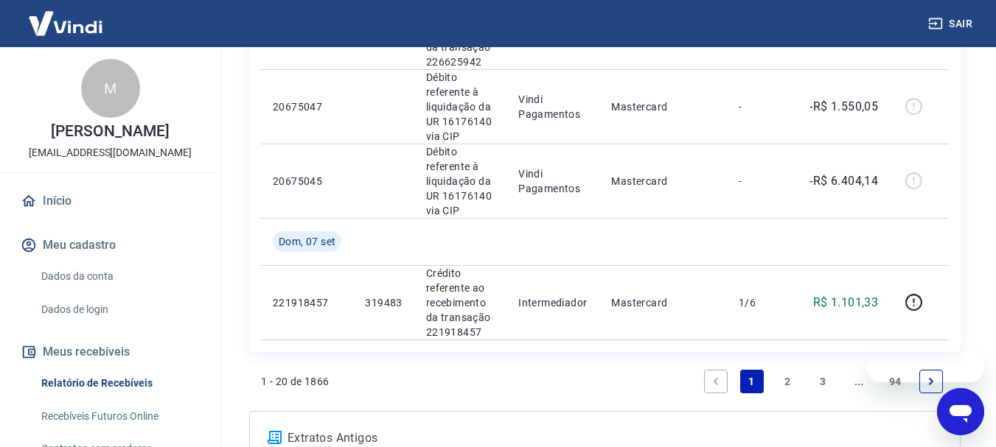
scroll to position [1904, 0]
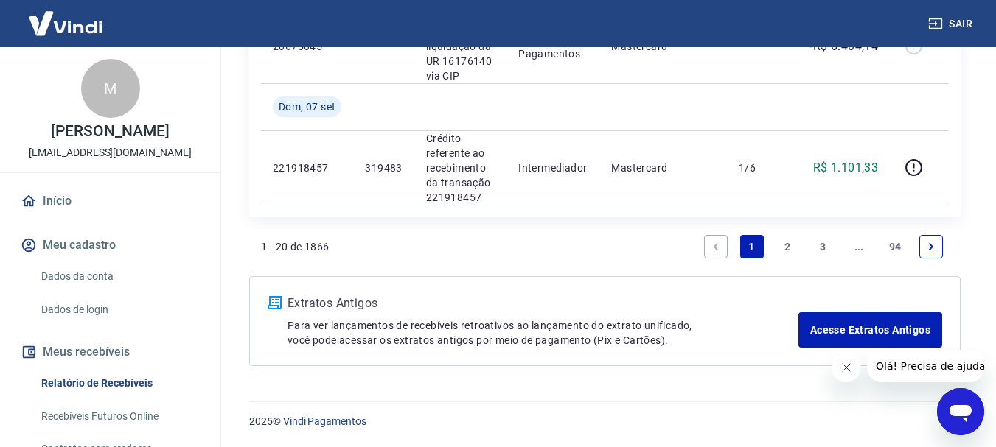
click at [619, 264] on div "1 - 20 de 1866 1 2 3 ... 94" at bounding box center [605, 246] width 688 height 35
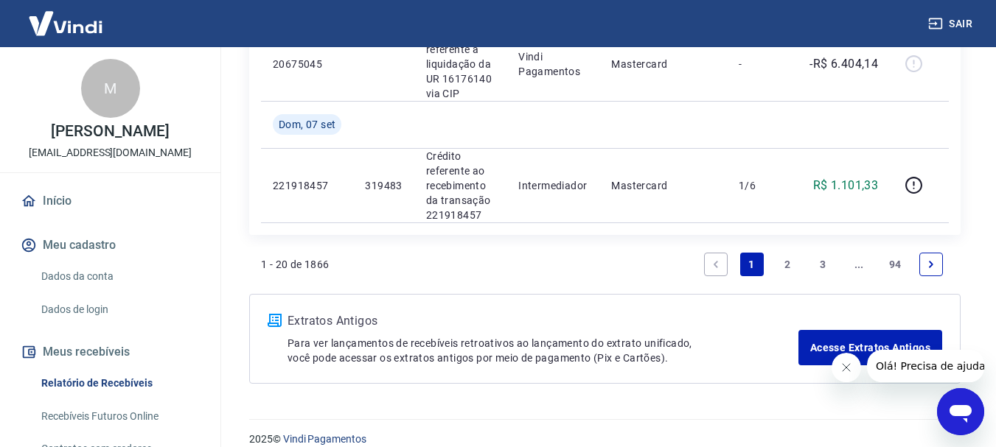
click at [784, 271] on link "2" at bounding box center [787, 265] width 24 height 24
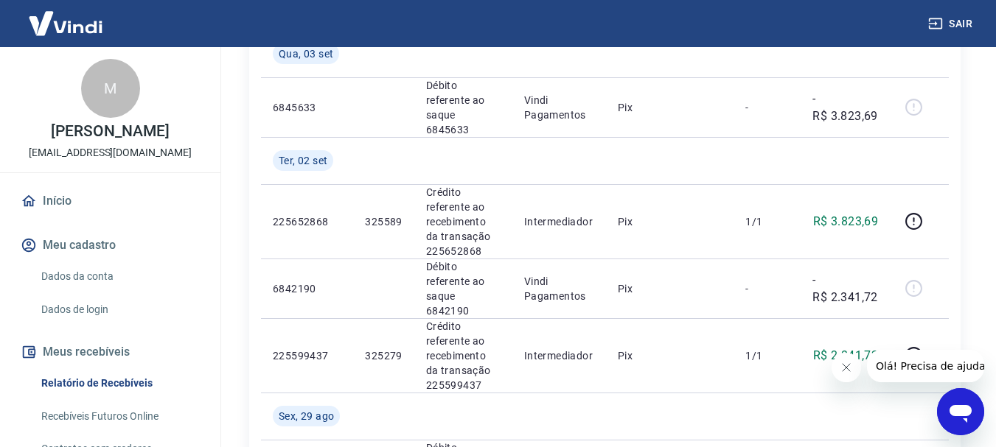
scroll to position [1705, 0]
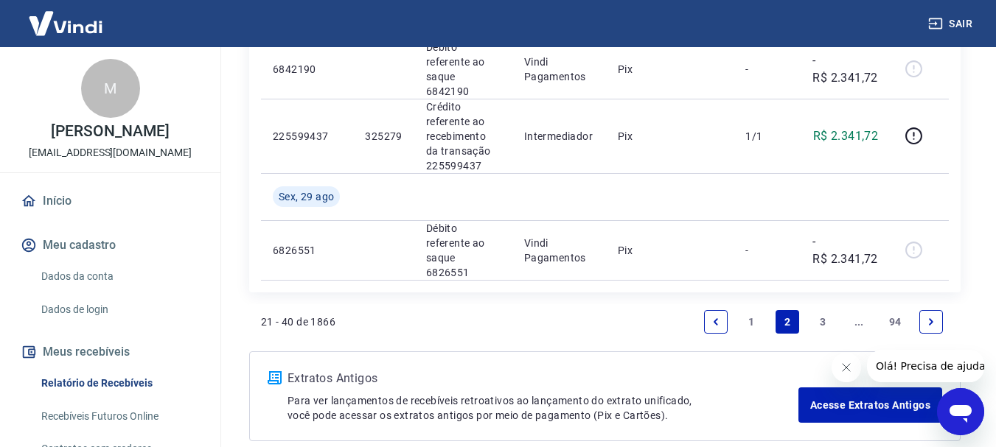
drag, startPoint x: 580, startPoint y: 287, endPoint x: 559, endPoint y: 252, distance: 41.0
click at [560, 304] on div "21 - 40 de 1866 1 2 3 ... 94" at bounding box center [605, 321] width 688 height 35
click at [822, 310] on link "3" at bounding box center [824, 322] width 24 height 24
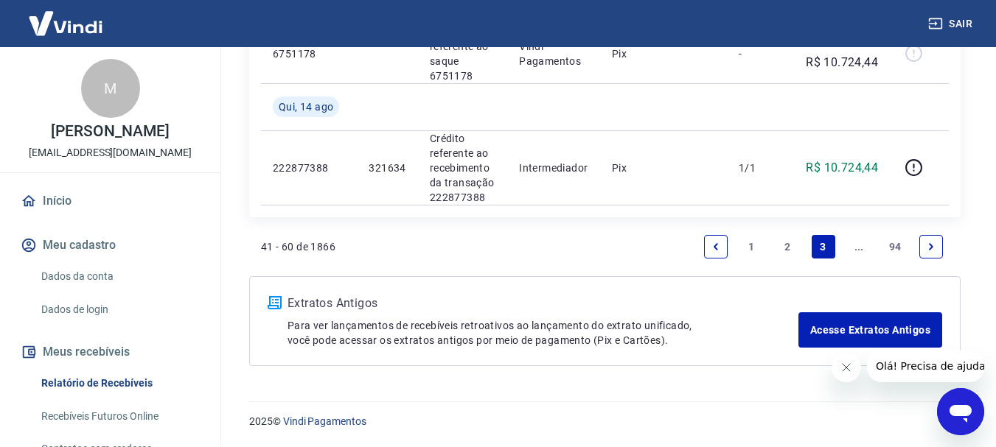
scroll to position [2072, 0]
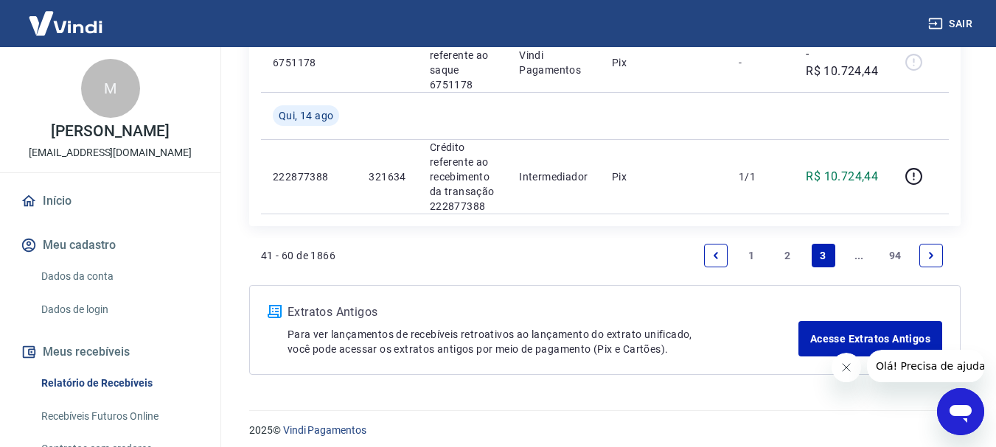
click at [861, 261] on link "..." at bounding box center [859, 256] width 24 height 24
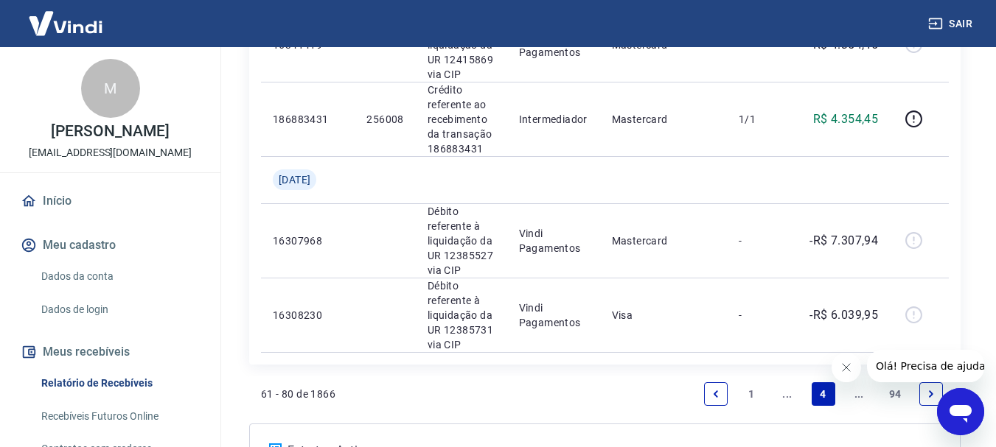
scroll to position [1998, 0]
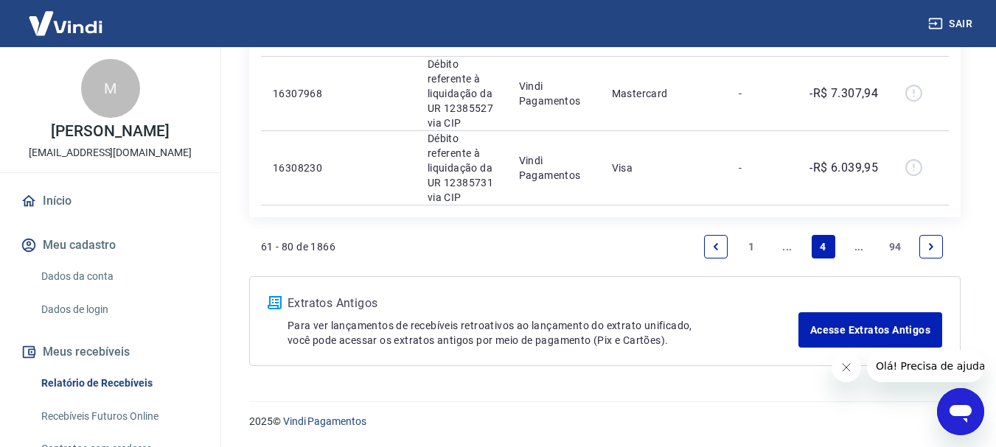
click at [862, 243] on link "..." at bounding box center [859, 247] width 24 height 24
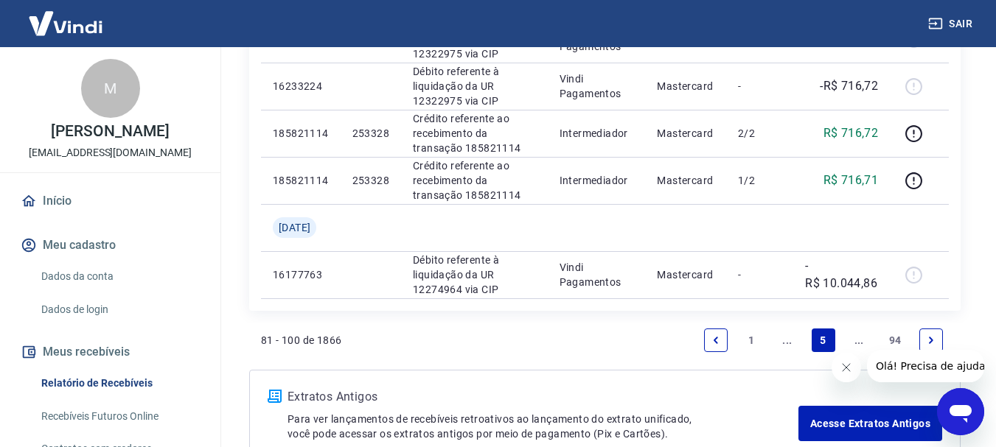
scroll to position [1229, 0]
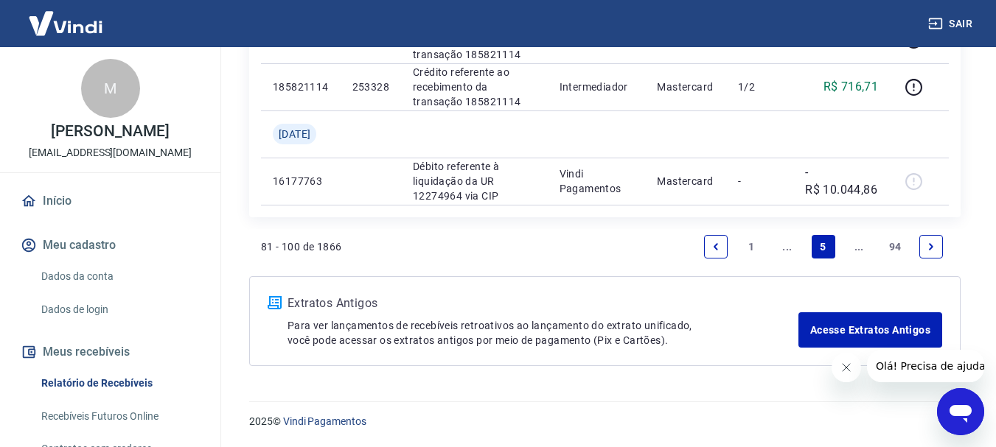
drag, startPoint x: 741, startPoint y: 337, endPoint x: 691, endPoint y: 396, distance: 76.9
click at [691, 396] on div "2025 © Vindi Pagamentos" at bounding box center [604, 415] width 747 height 63
